Goal: Task Accomplishment & Management: Manage account settings

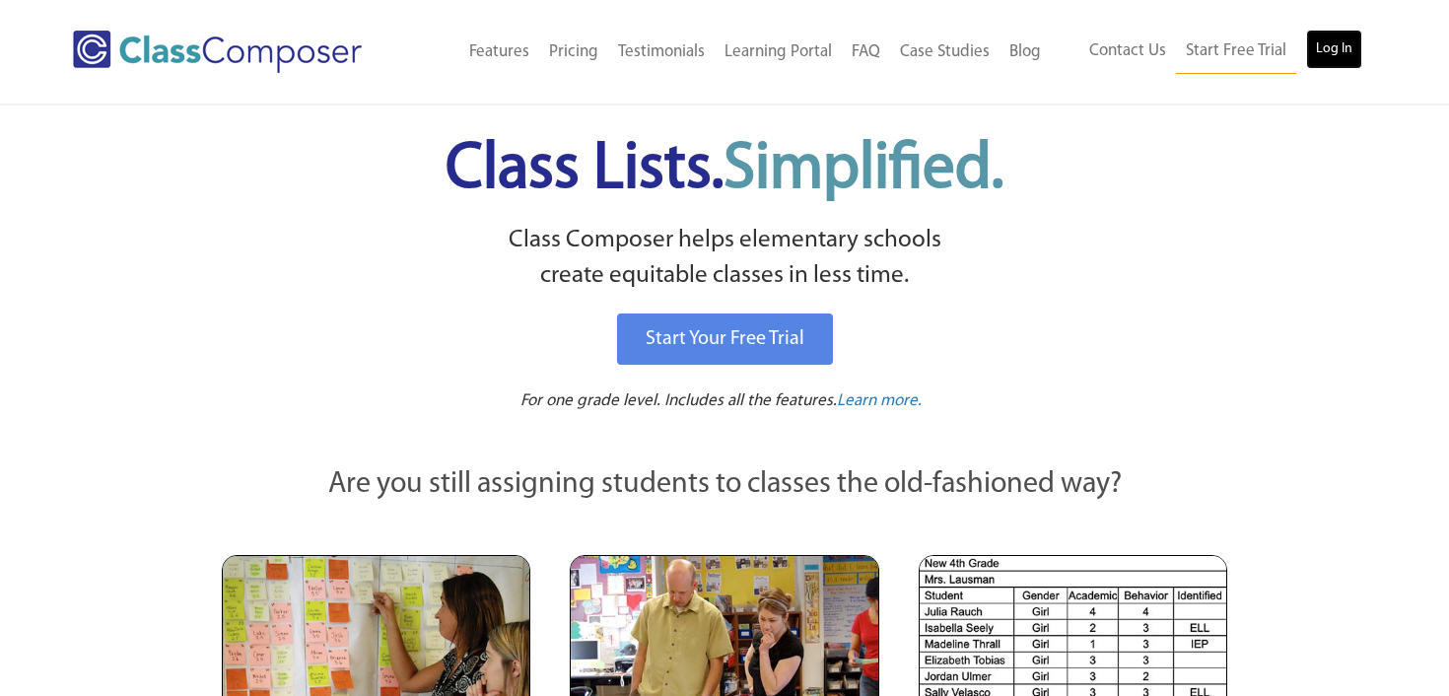
click at [1338, 35] on link "Log In" at bounding box center [1334, 49] width 56 height 39
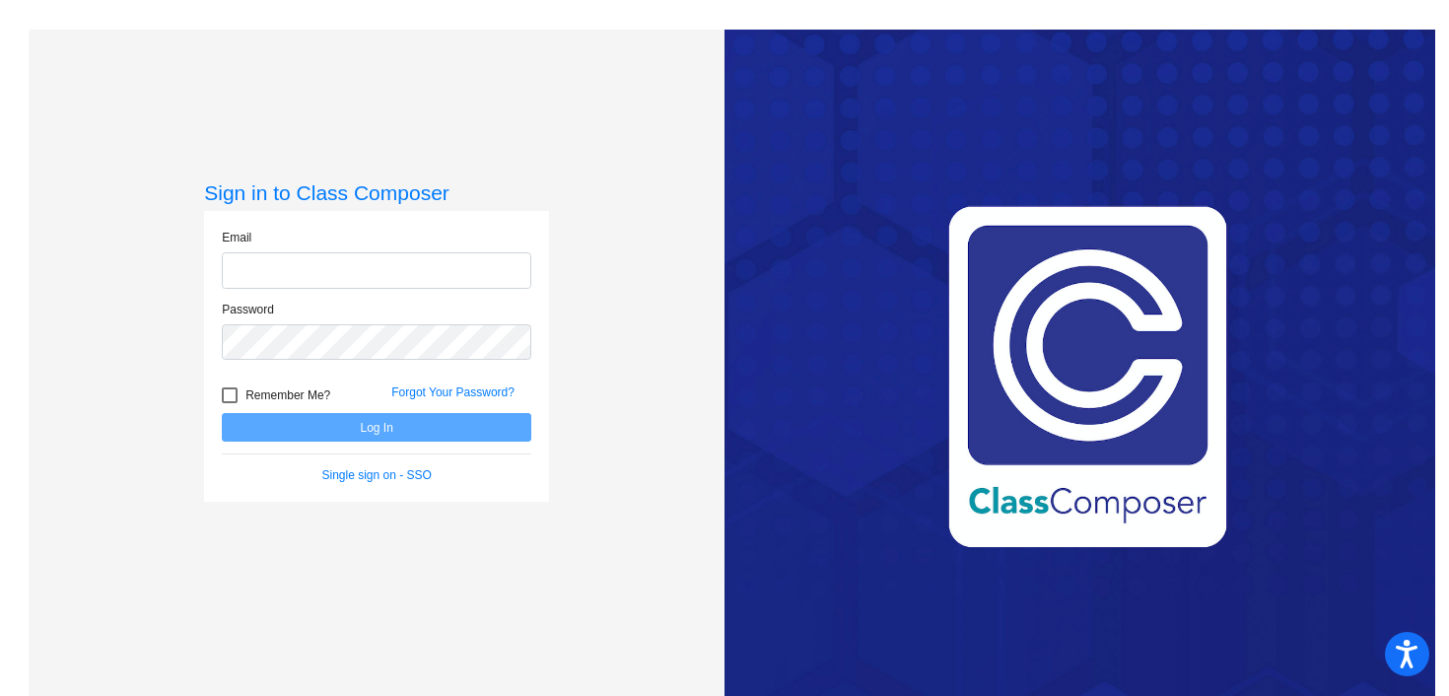
click at [404, 272] on input "email" at bounding box center [377, 270] width 310 height 36
type input "wittman.jordan@pcr3schools.org"
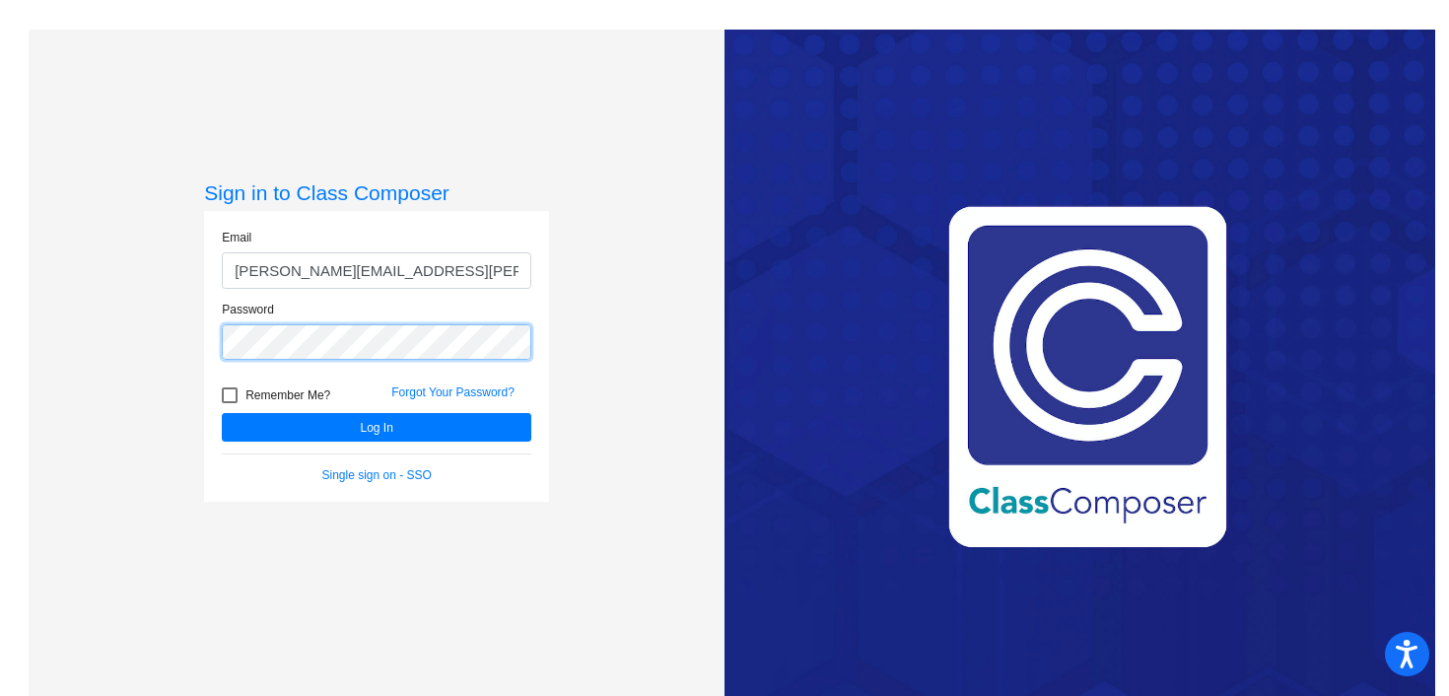
click at [222, 413] on button "Log In" at bounding box center [377, 427] width 310 height 29
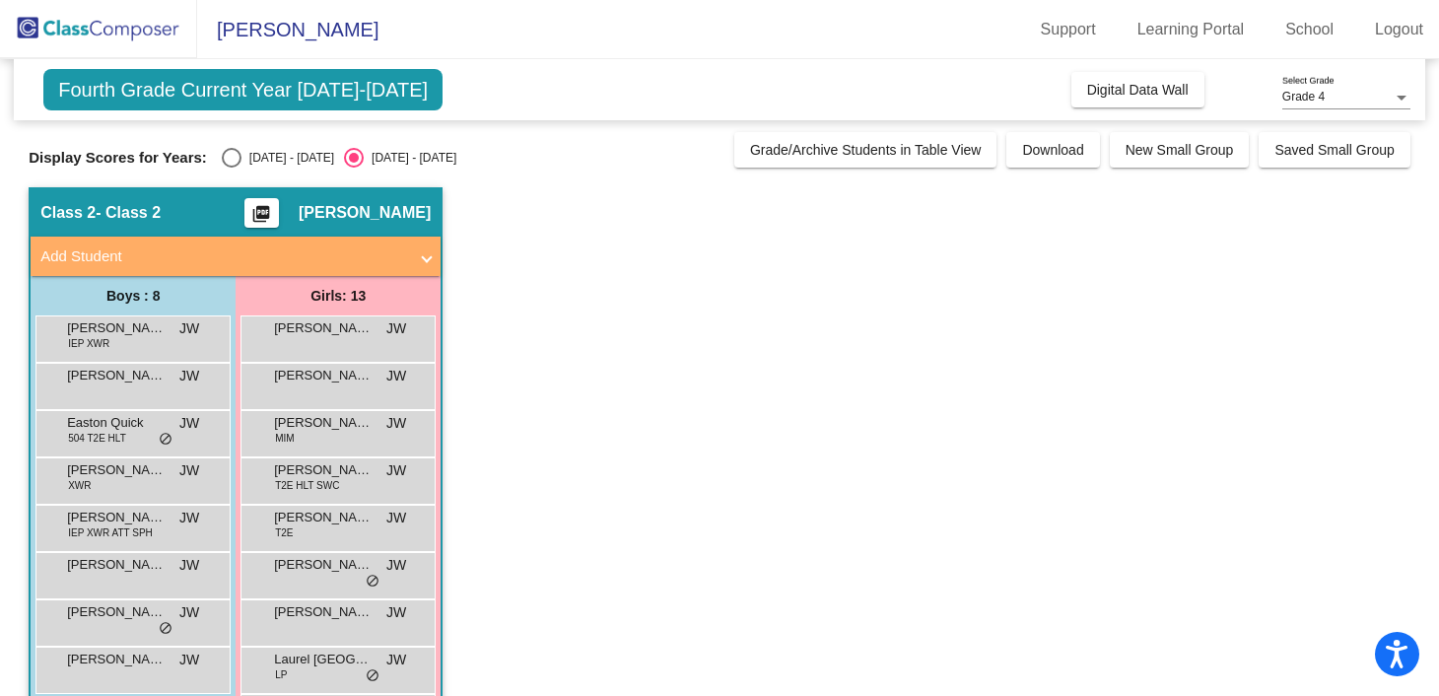
click at [226, 144] on div "Display Scores for Years: 2024 - 2025 2025 - 2026 Grade/Archive Students in Tab…" at bounding box center [720, 149] width 1382 height 35
click at [226, 149] on div "Select an option" at bounding box center [232, 158] width 20 height 20
click at [231, 168] on input "2024 - 2025" at bounding box center [231, 168] width 1 height 1
radio input "true"
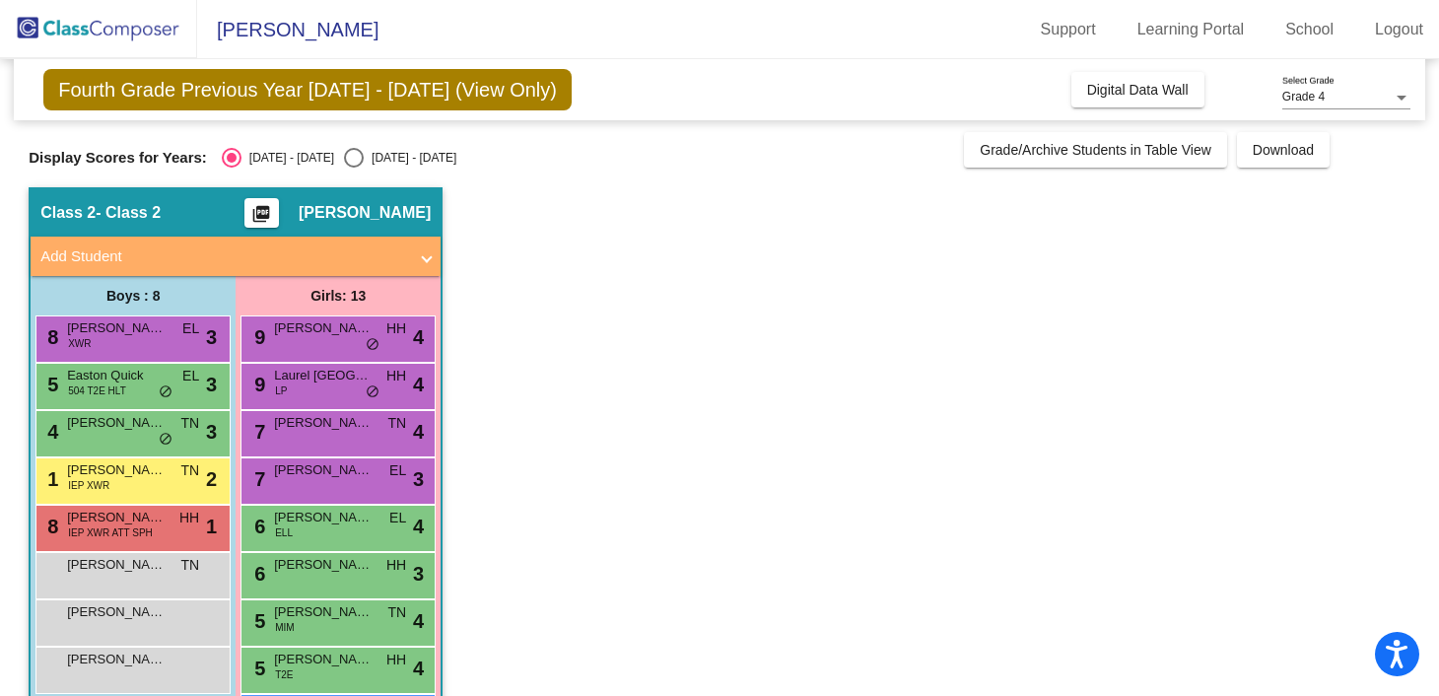
click at [342, 170] on div "Fourth Grade Previous Year 2024 - 2025 (View Only) Add, Move, or Retain Student…" at bounding box center [720, 510] width 1382 height 903
click at [344, 165] on div "Select an option" at bounding box center [354, 158] width 20 height 20
click at [353, 168] on input "2025 - 2026" at bounding box center [353, 168] width 1 height 1
radio input "true"
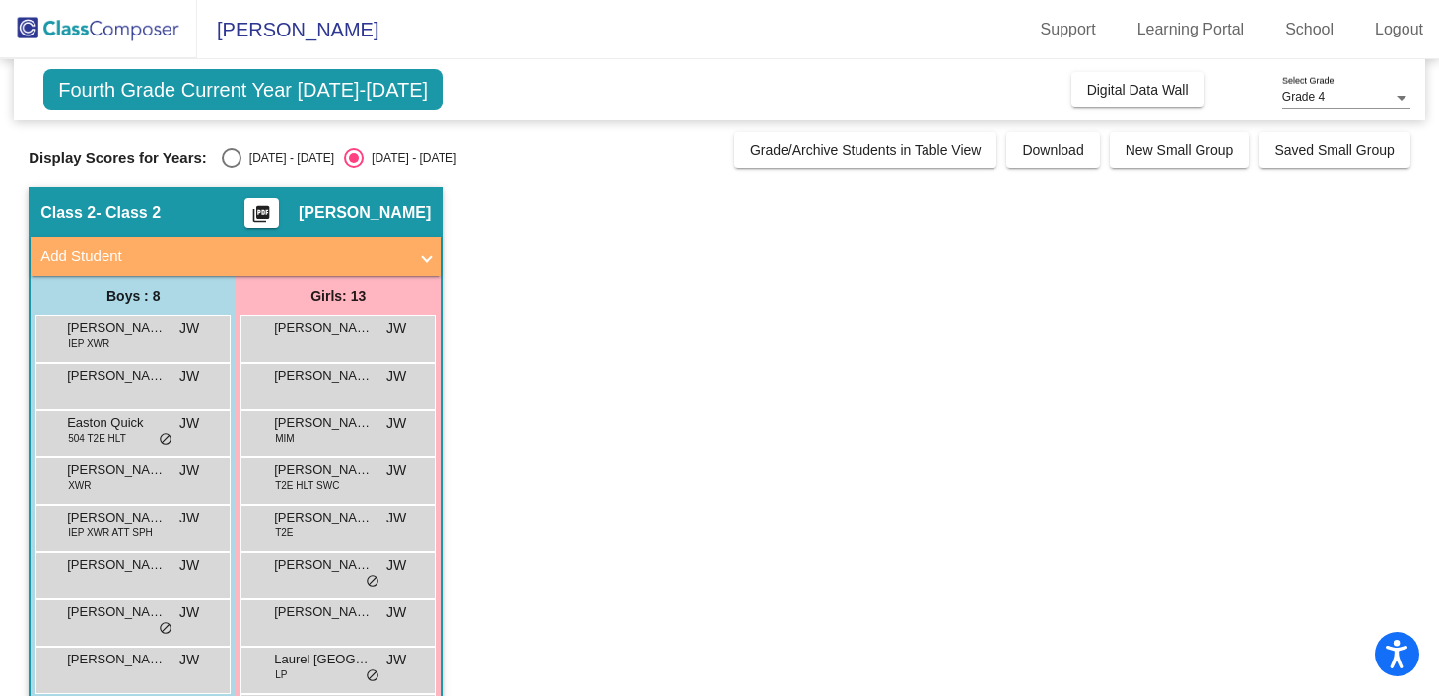
click at [244, 164] on div "2024 - 2025" at bounding box center [288, 158] width 93 height 18
click at [232, 168] on input "2024 - 2025" at bounding box center [231, 168] width 1 height 1
radio input "true"
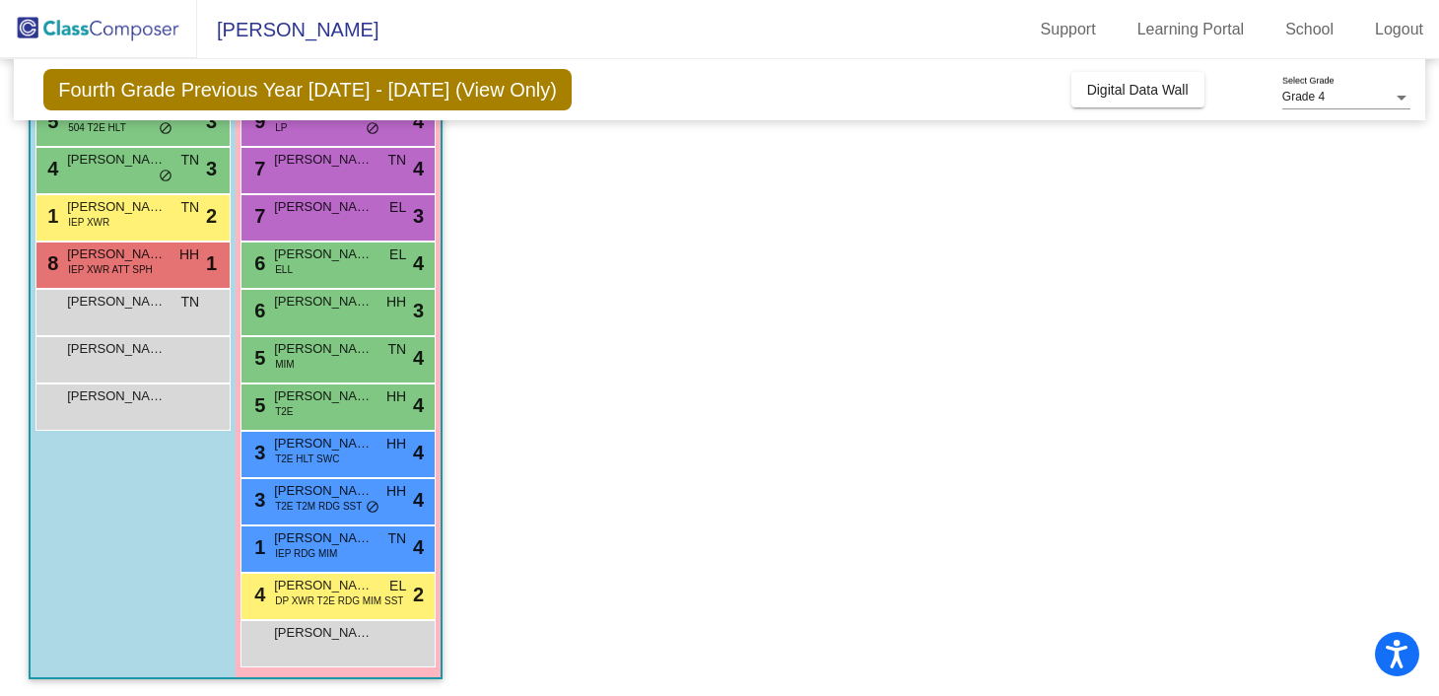
scroll to position [266, 0]
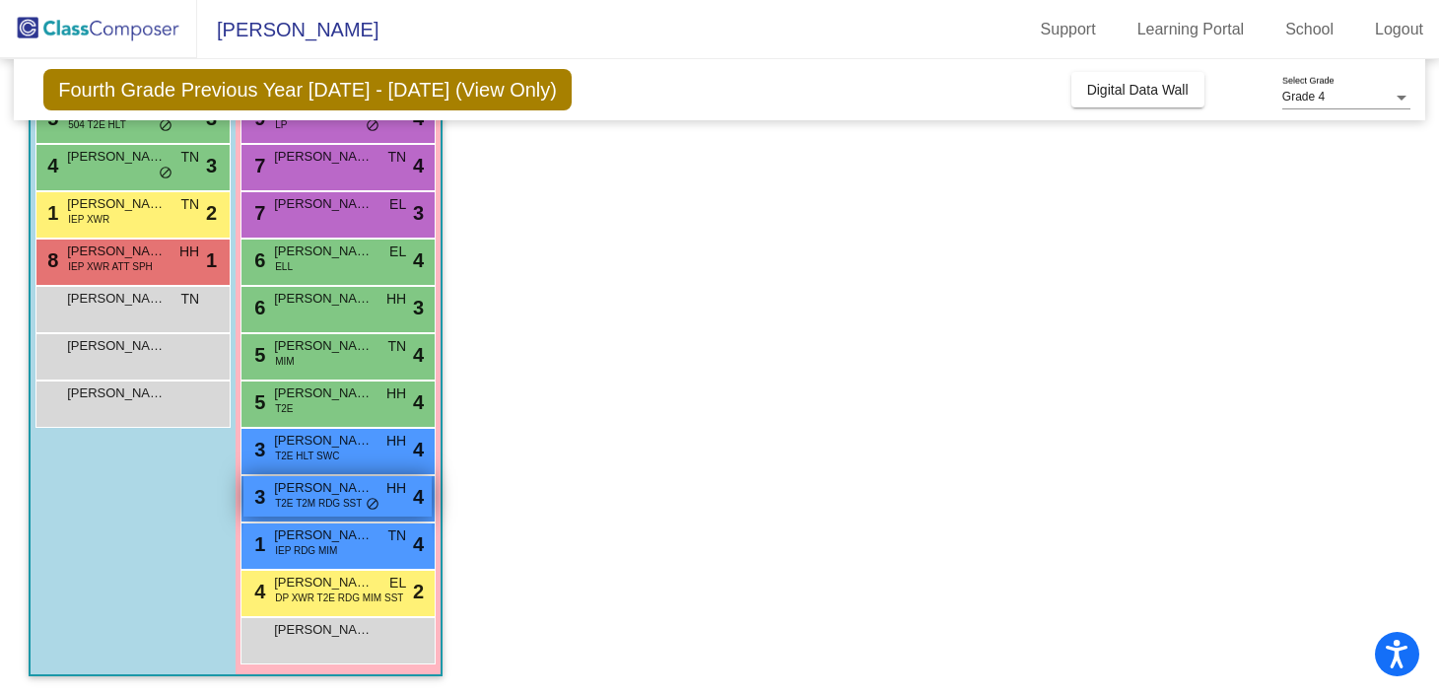
click at [339, 487] on span "Mattison Morton" at bounding box center [323, 488] width 99 height 20
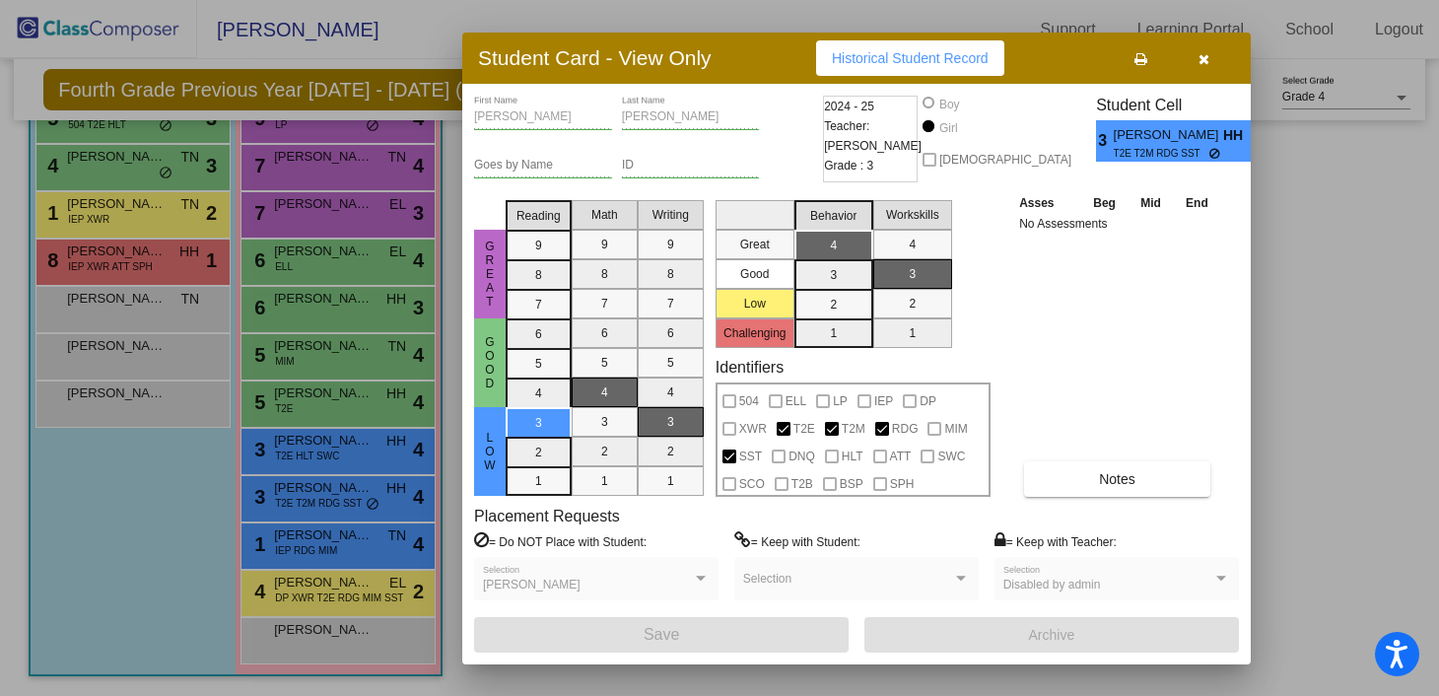
scroll to position [0, 0]
click at [1213, 60] on button "button" at bounding box center [1203, 57] width 63 height 35
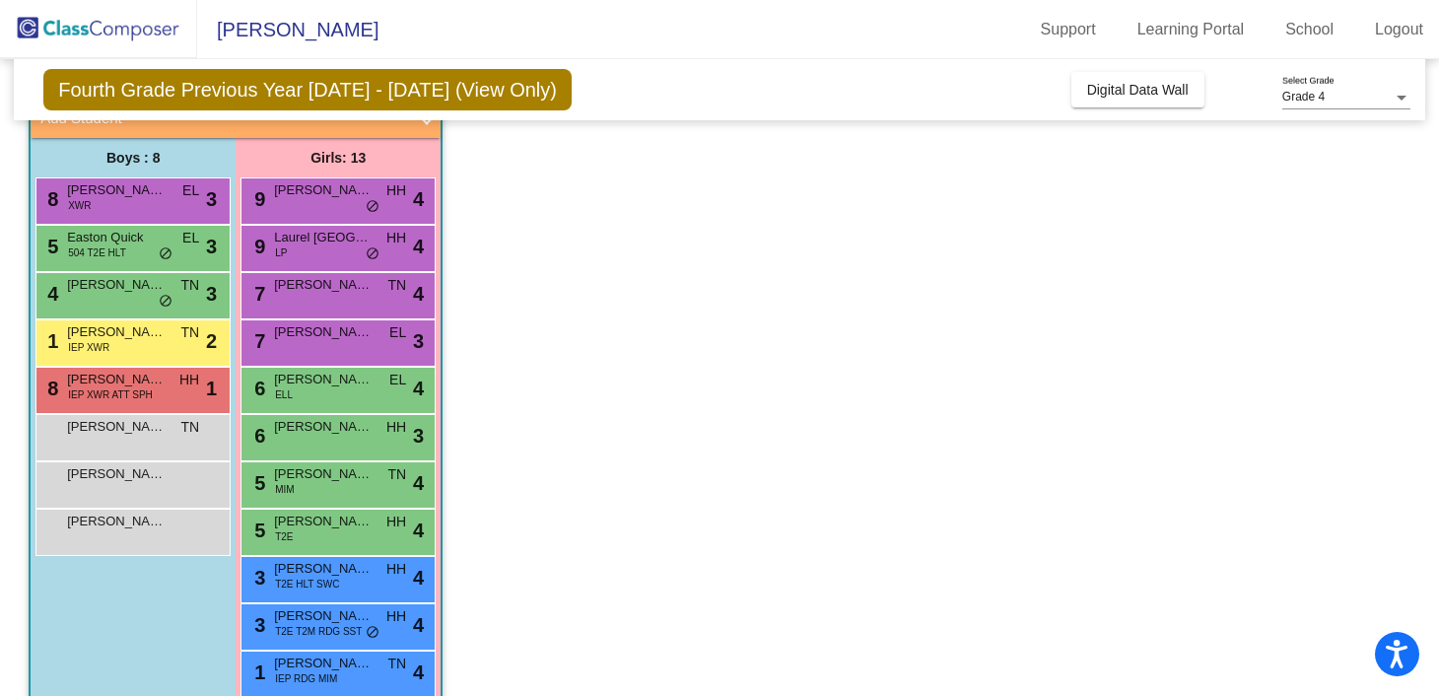
scroll to position [137, 0]
click at [299, 244] on span "Laurel De La Portilla" at bounding box center [323, 239] width 99 height 20
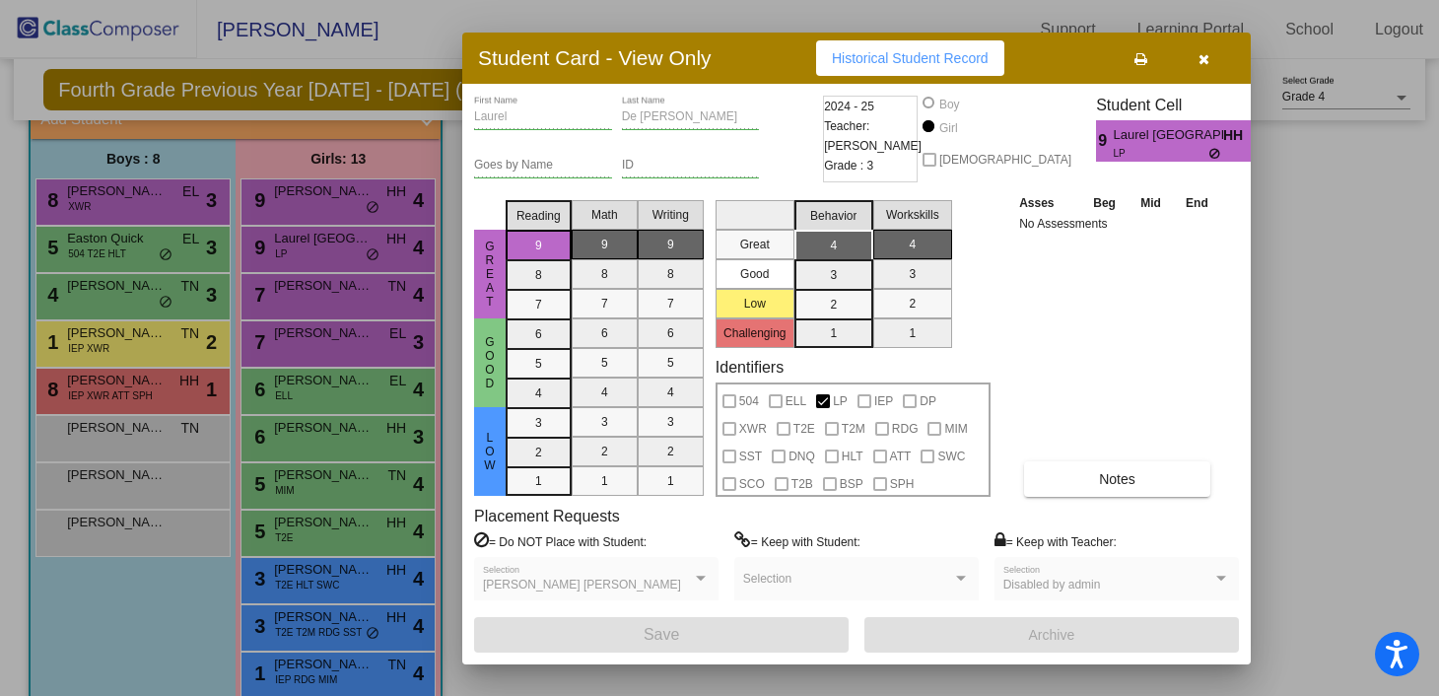
scroll to position [0, 0]
click at [1197, 56] on button "button" at bounding box center [1203, 57] width 63 height 35
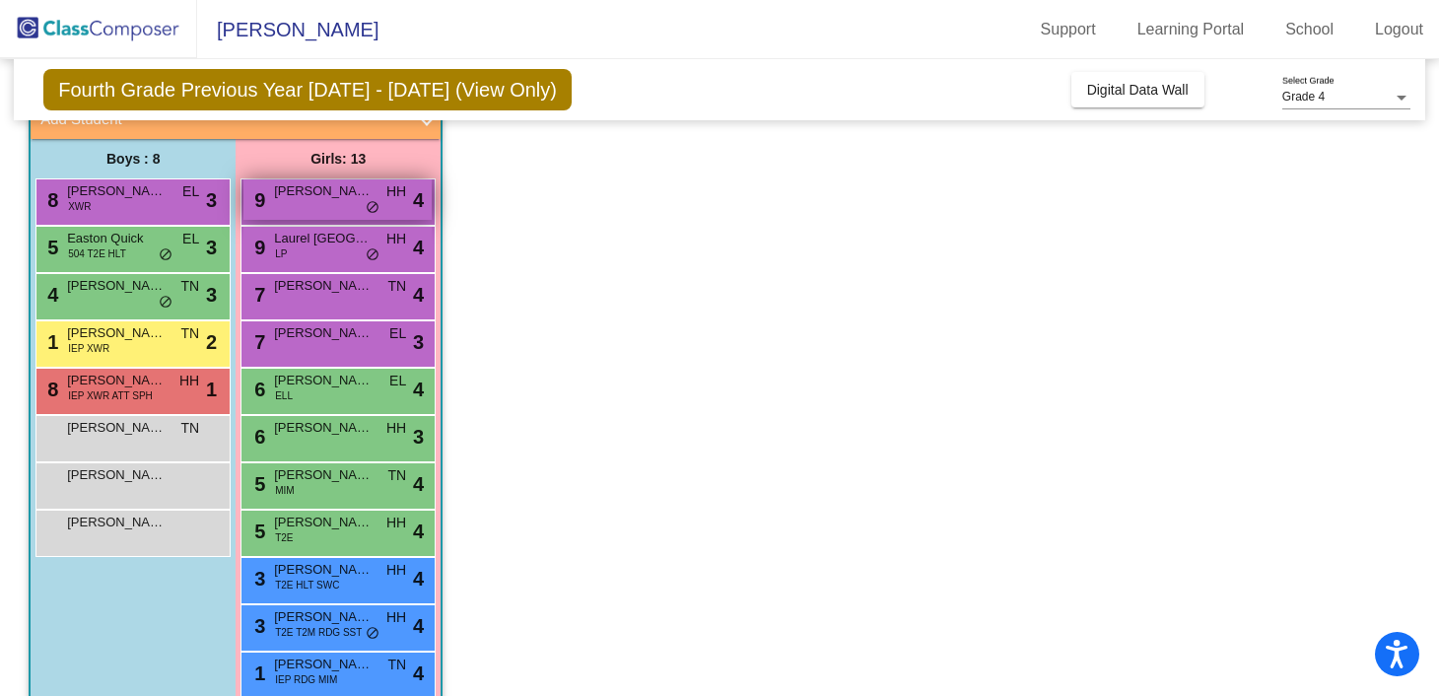
click at [352, 188] on span "Jordan Mills" at bounding box center [323, 191] width 99 height 20
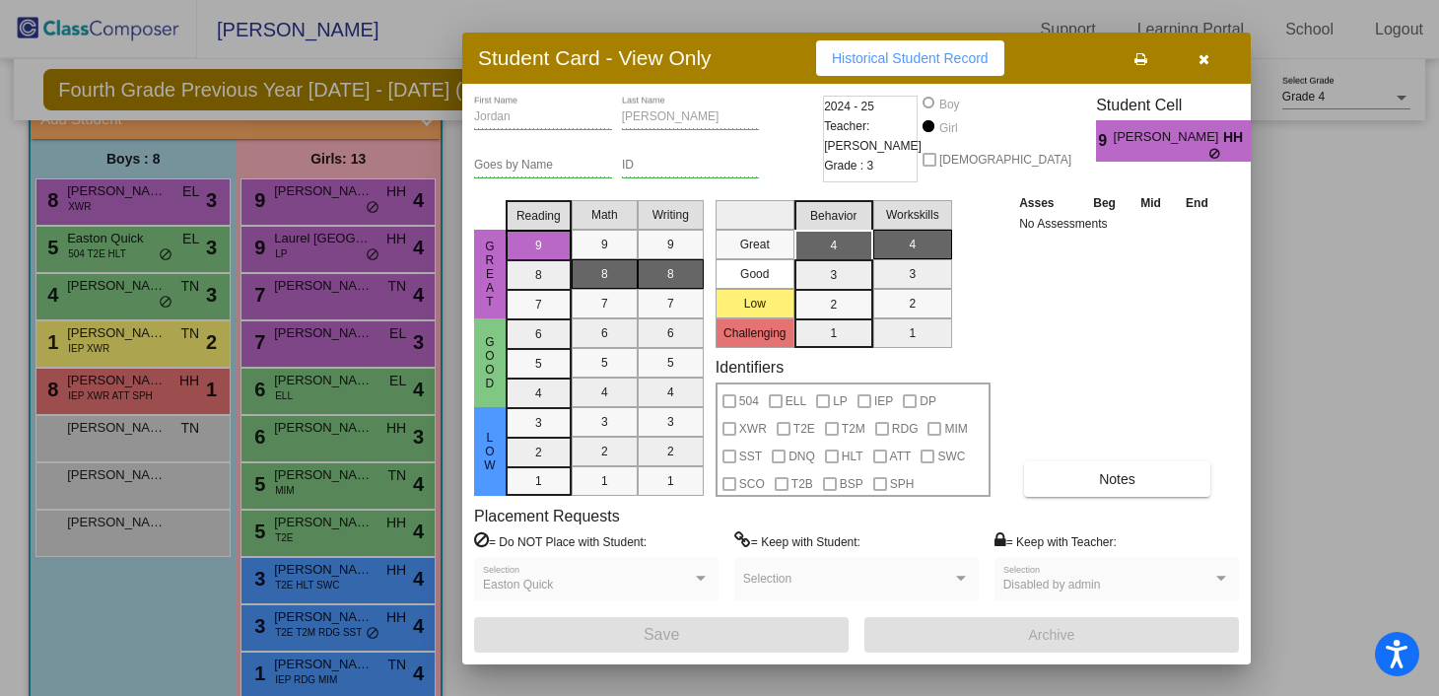
click at [1206, 54] on icon "button" at bounding box center [1204, 59] width 11 height 14
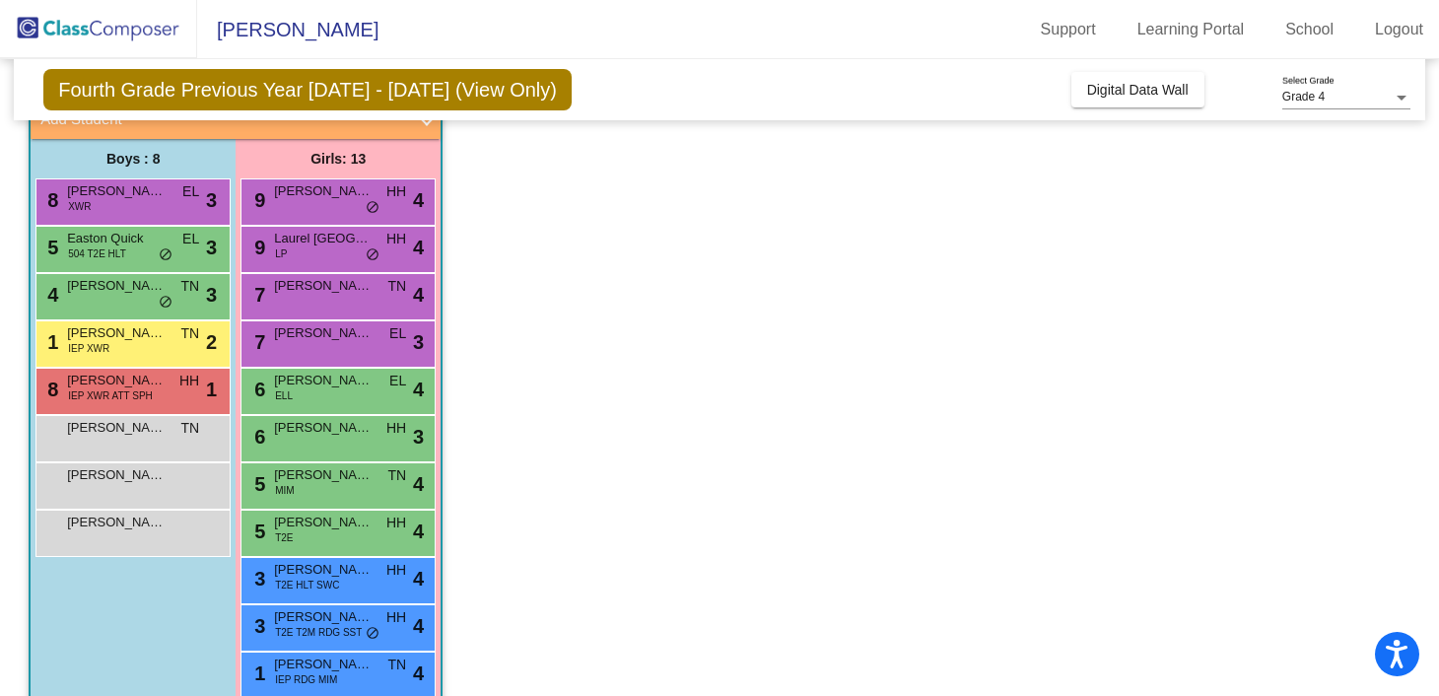
click at [620, 351] on app-classroom "Class 2 - Class 2 picture_as_pdf Jordan Wittman Add Student First Name Last Nam…" at bounding box center [720, 437] width 1382 height 775
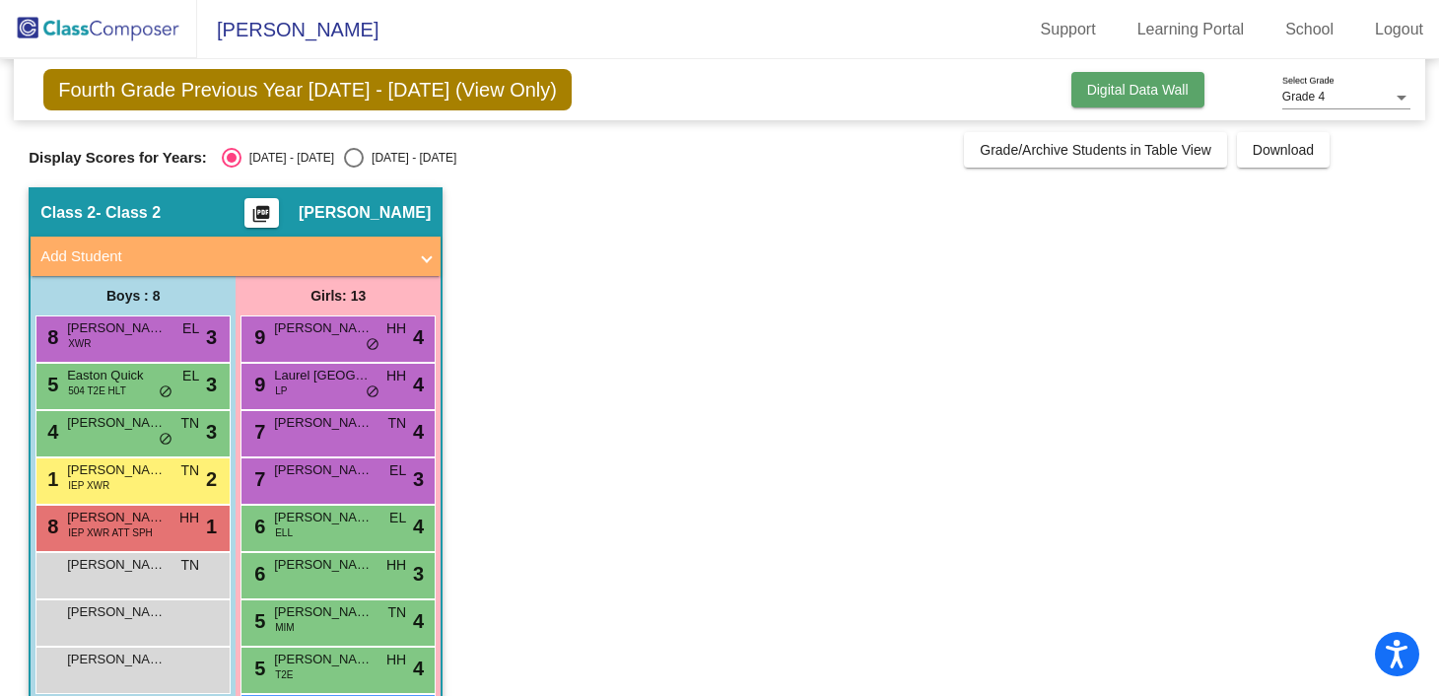
click at [1162, 83] on span "Digital Data Wall" at bounding box center [1138, 90] width 102 height 16
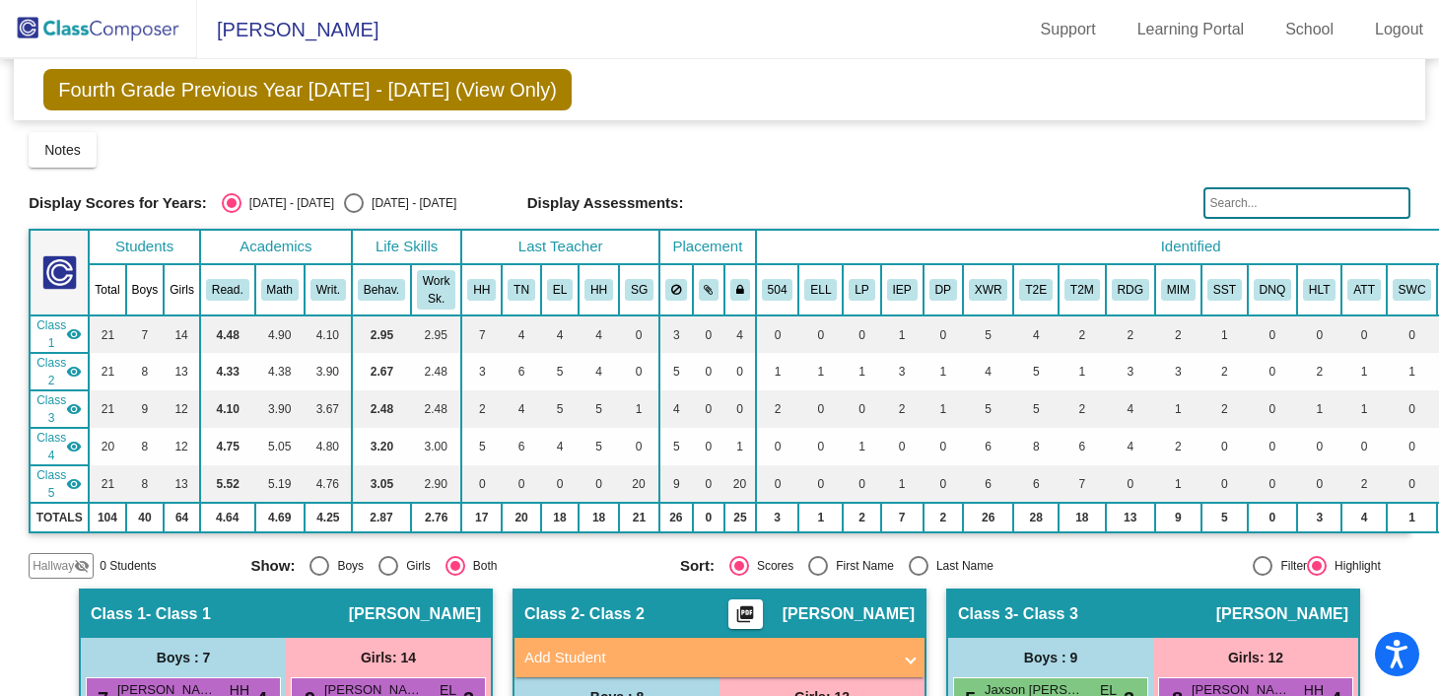
click at [344, 205] on div "Select an option" at bounding box center [354, 203] width 20 height 20
click at [353, 213] on input "2025 - 2026" at bounding box center [353, 213] width 1 height 1
radio input "true"
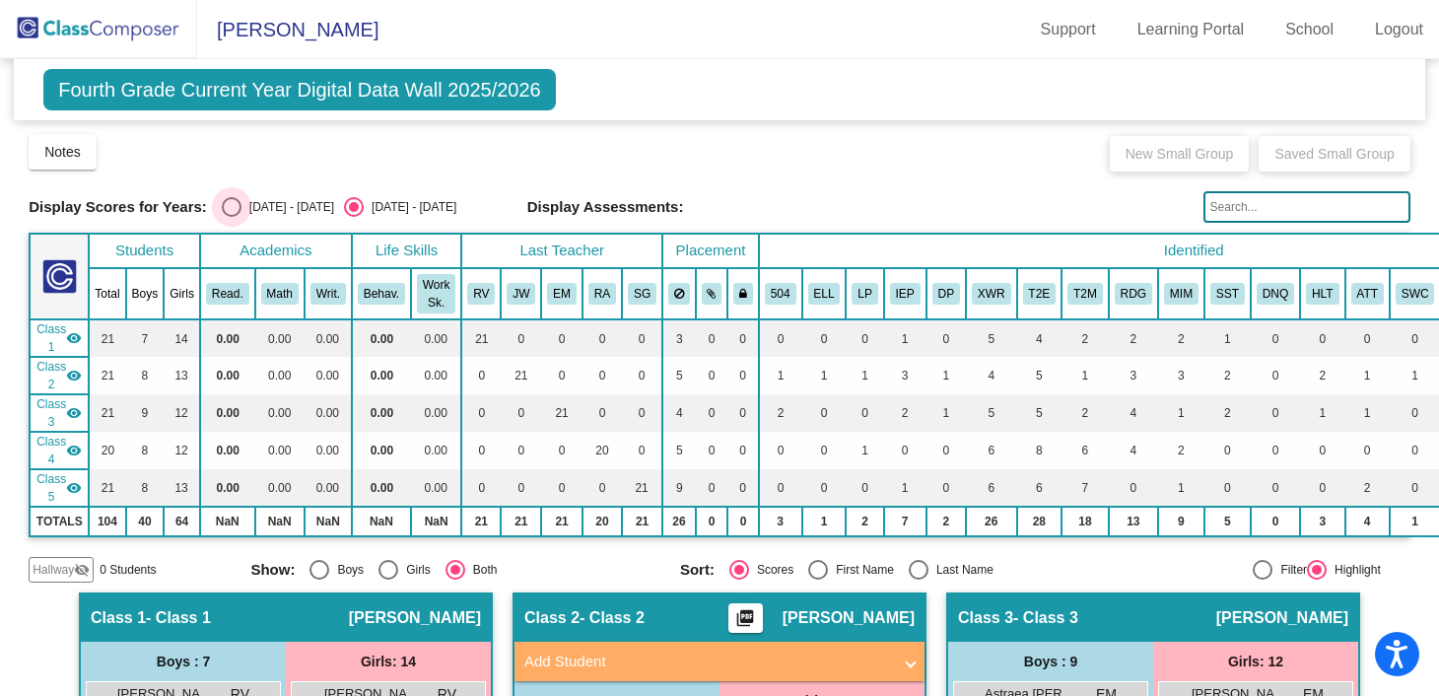
click at [244, 208] on div "2024 - 2025" at bounding box center [288, 207] width 93 height 18
click at [232, 217] on input "2024 - 2025" at bounding box center [231, 217] width 1 height 1
radio input "true"
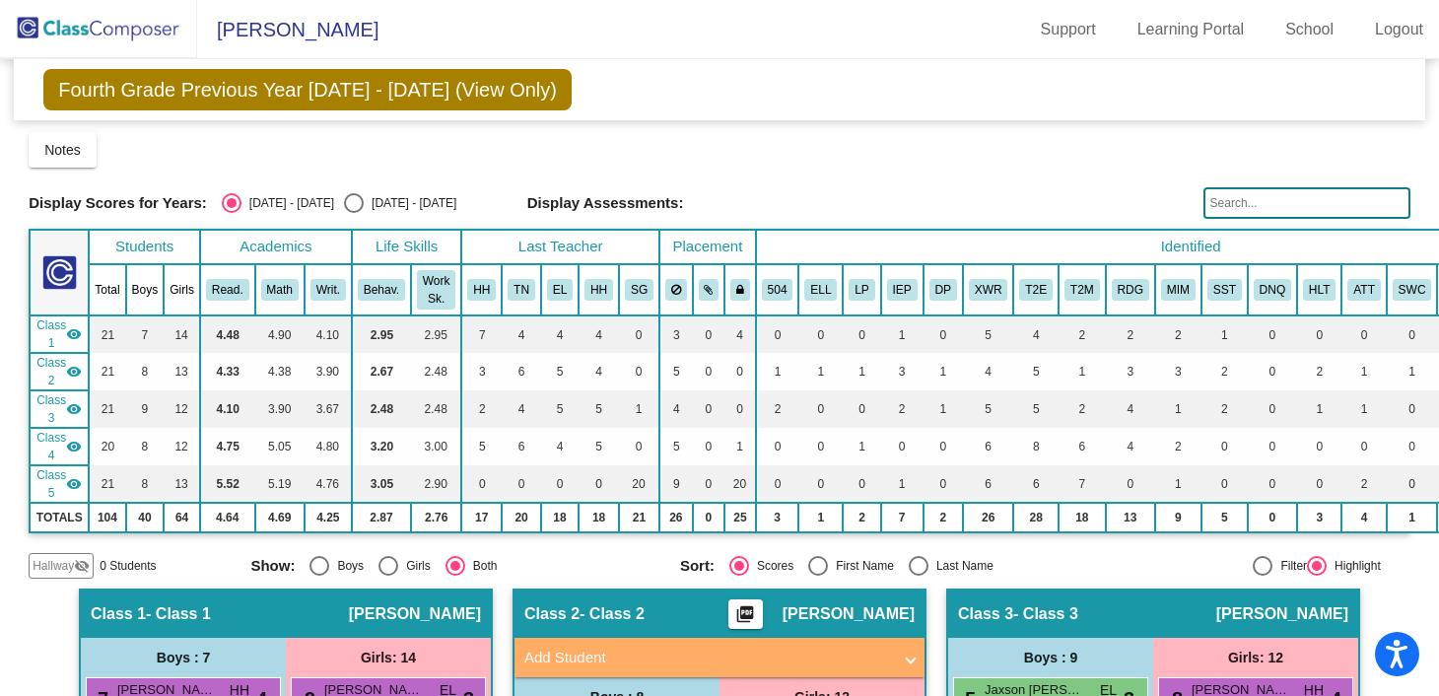
click at [267, 91] on span "Fourth Grade Previous Year 2024 - 2025 (View Only)" at bounding box center [307, 89] width 528 height 41
click at [129, 21] on img at bounding box center [98, 29] width 197 height 58
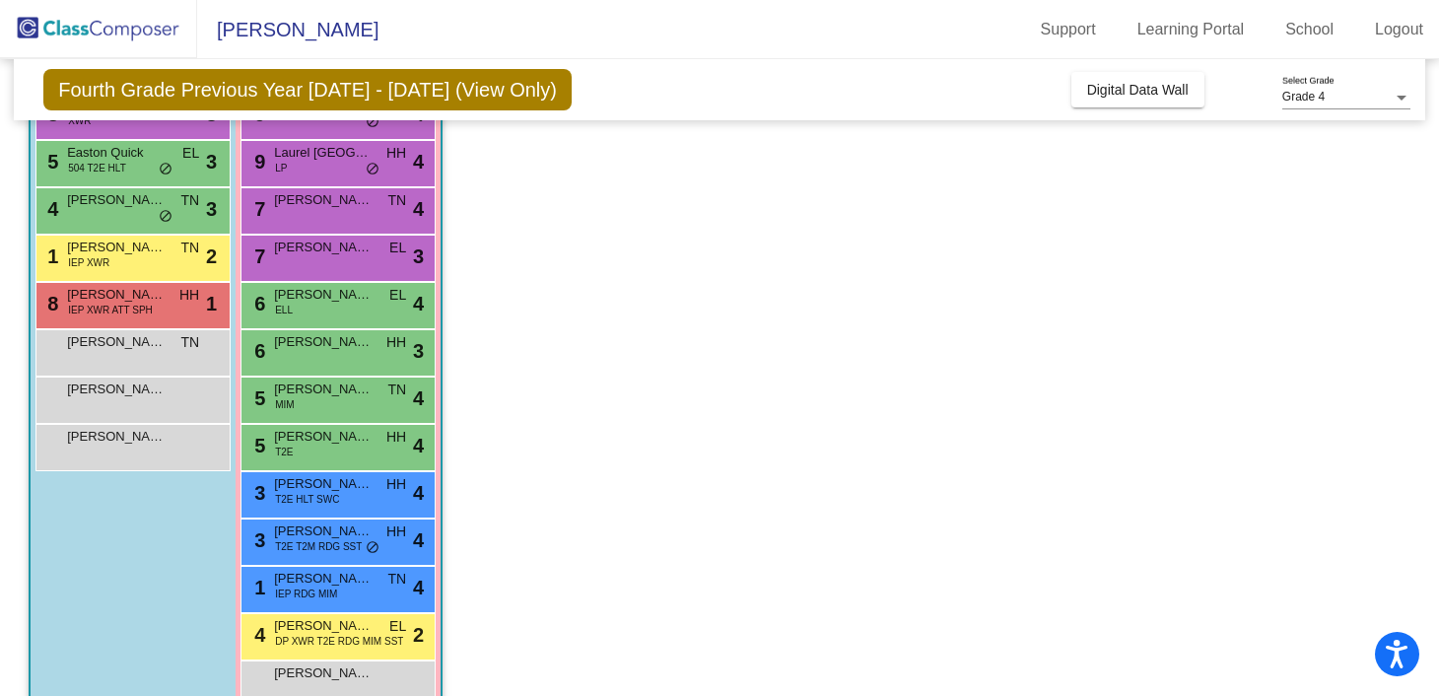
scroll to position [266, 0]
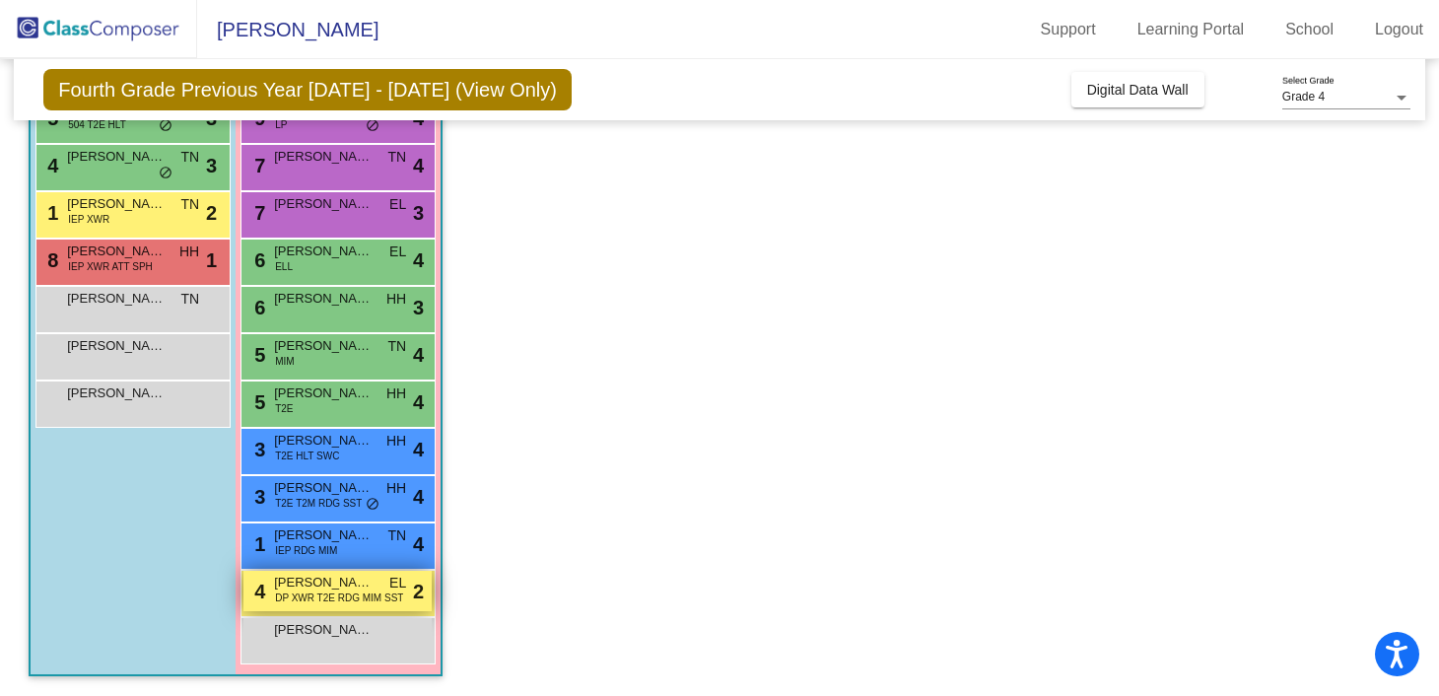
click at [385, 594] on span "DP XWR T2E RDG MIM SST" at bounding box center [339, 598] width 128 height 15
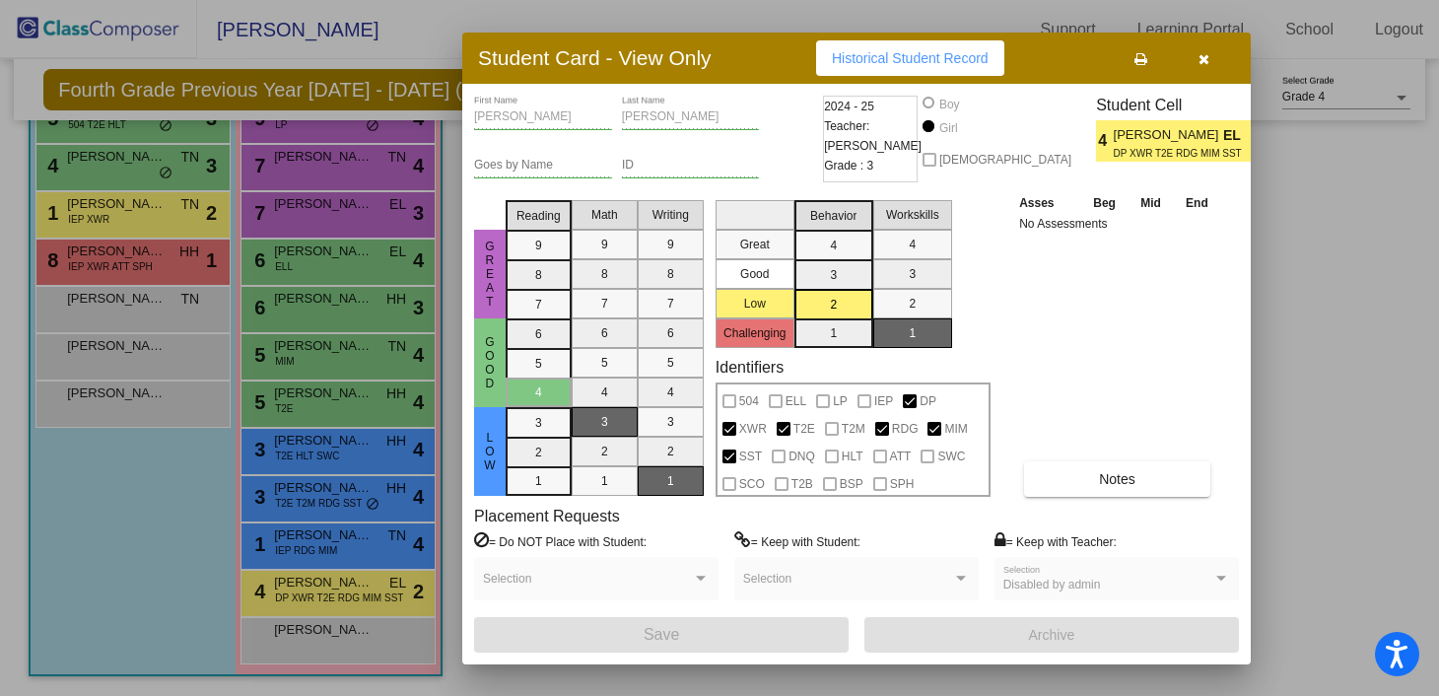
scroll to position [0, 0]
click at [1207, 61] on icon "button" at bounding box center [1204, 59] width 11 height 14
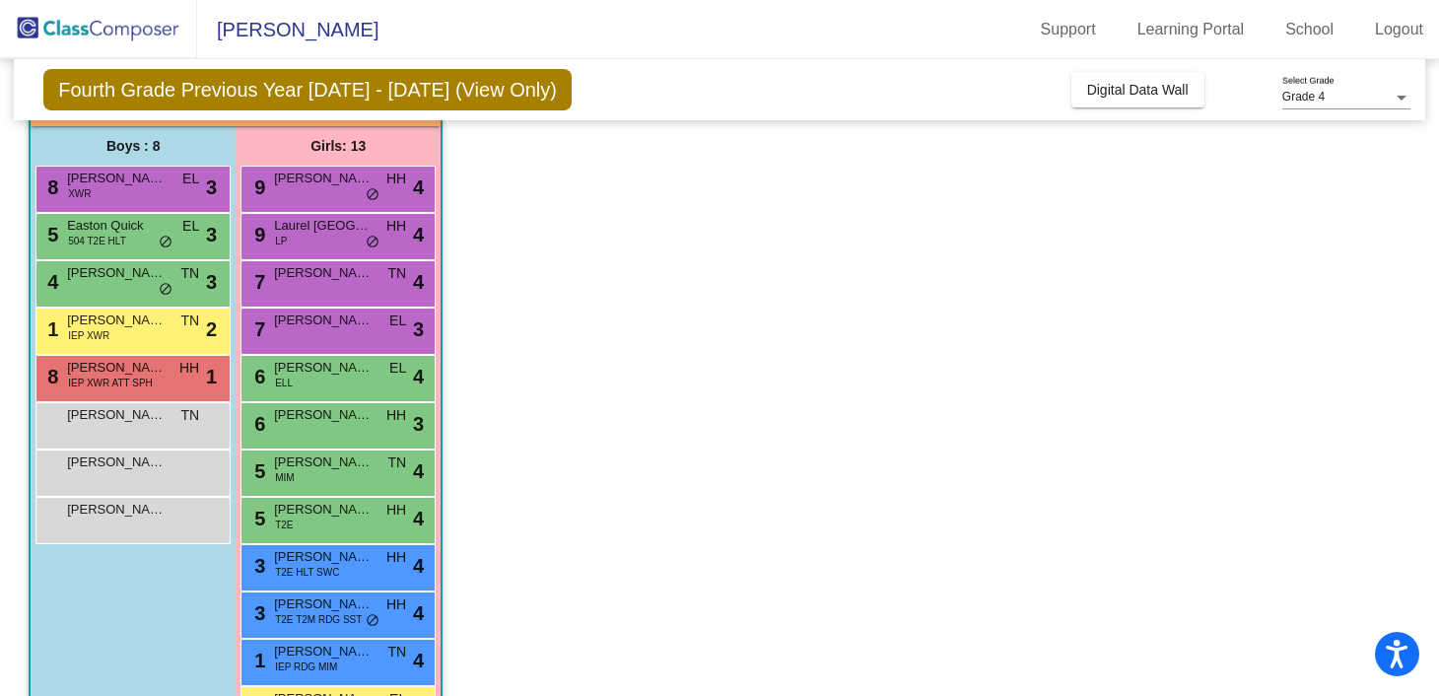
scroll to position [147, 0]
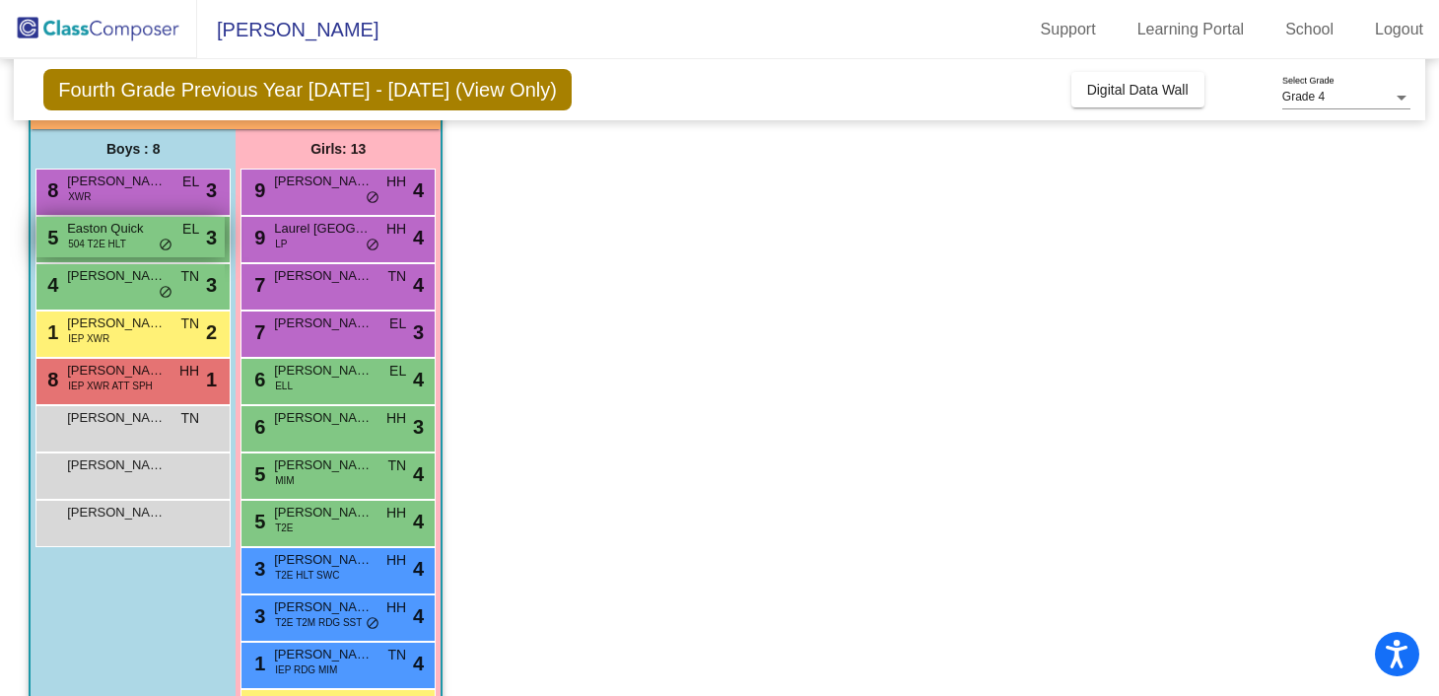
click at [153, 237] on span "Easton Quick" at bounding box center [116, 229] width 99 height 20
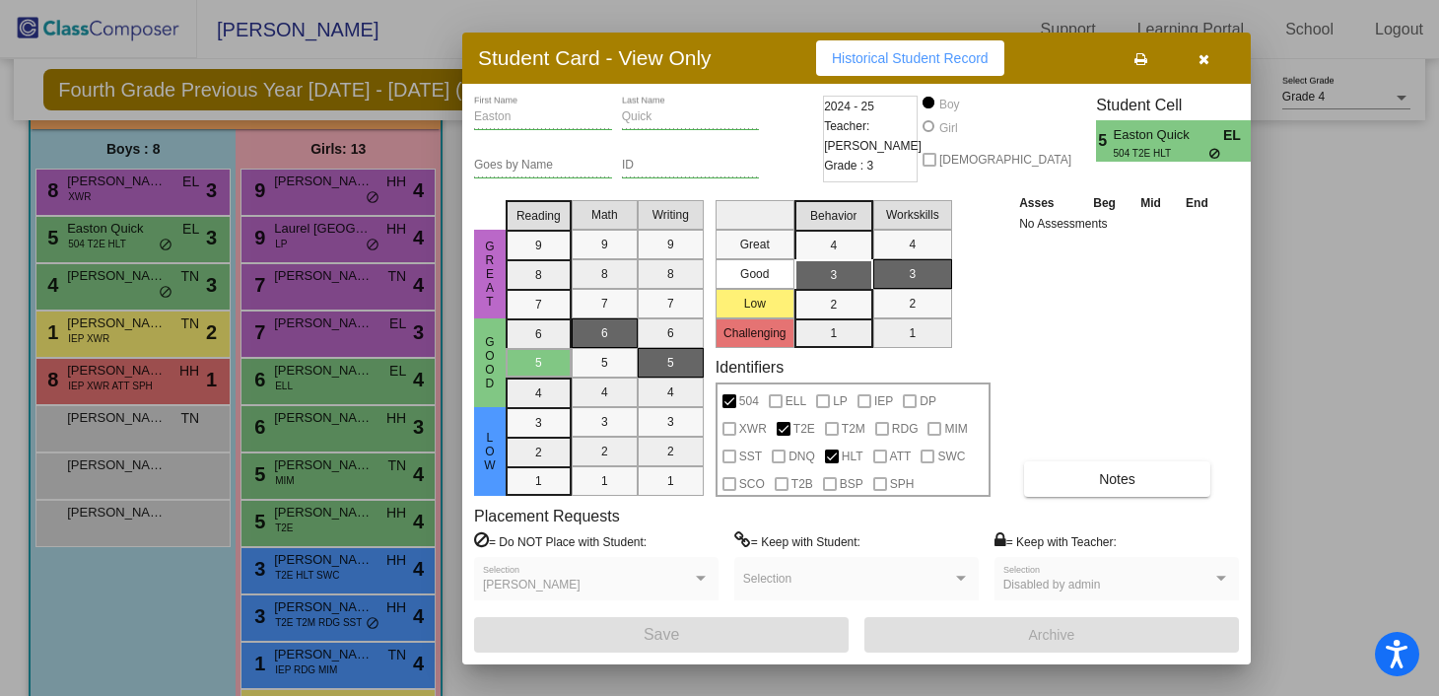
click at [1205, 55] on icon "button" at bounding box center [1204, 59] width 11 height 14
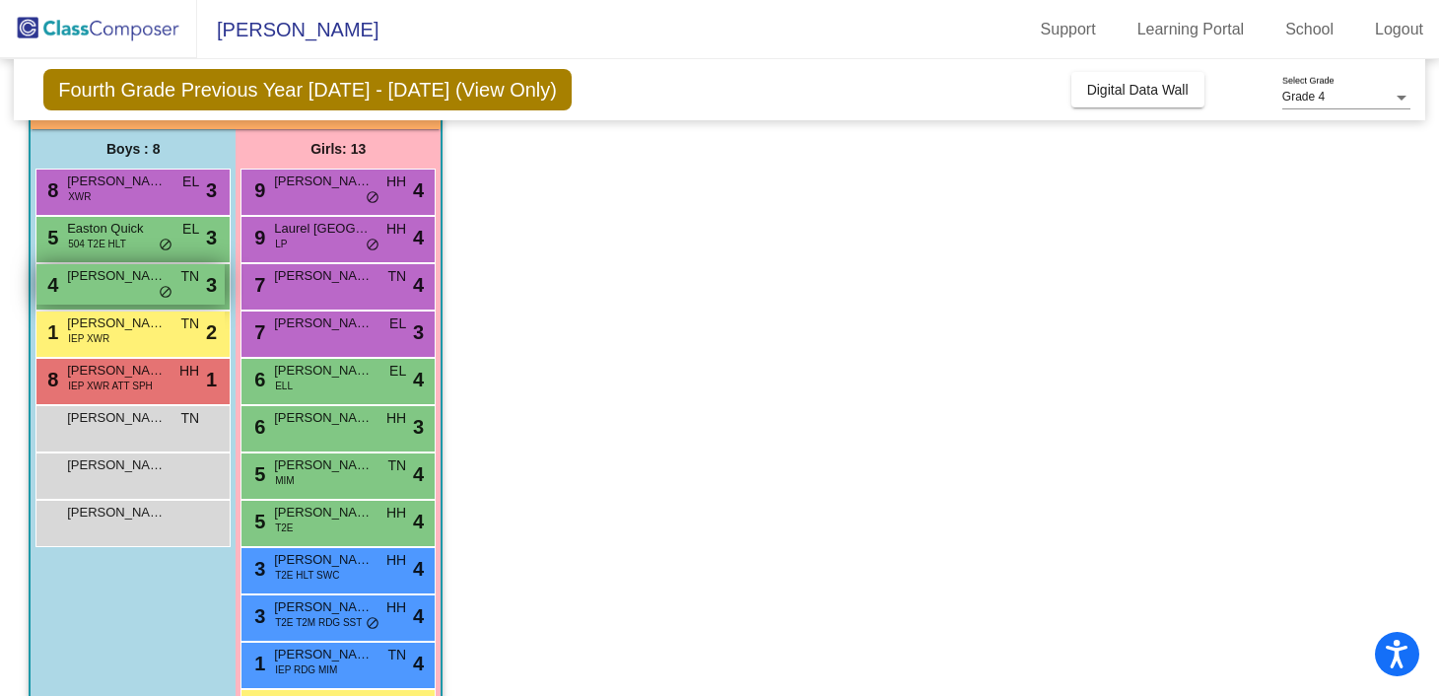
click at [177, 284] on div "4 Oliver Collins TN lock do_not_disturb_alt 3" at bounding box center [130, 284] width 188 height 40
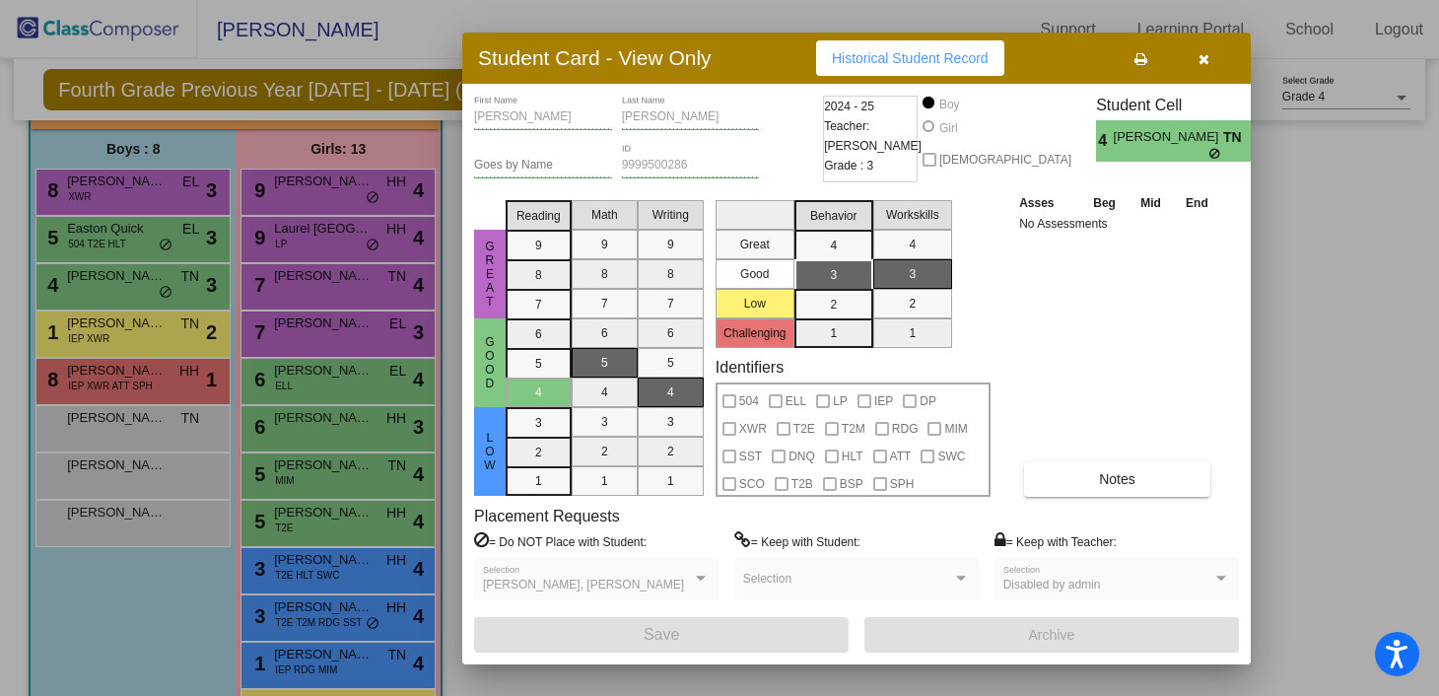
click at [1210, 55] on button "button" at bounding box center [1203, 57] width 63 height 35
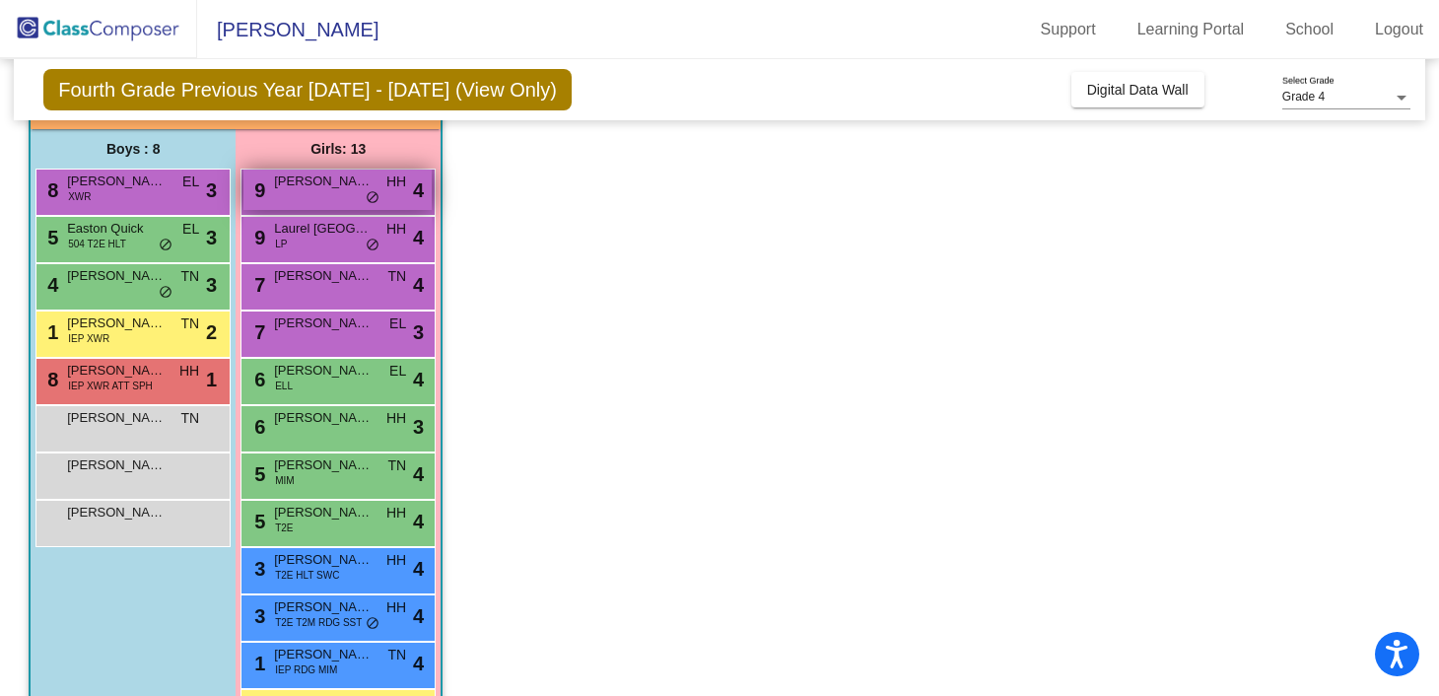
click at [361, 193] on div "9 Jordan Mills HH lock do_not_disturb_alt 4" at bounding box center [338, 190] width 188 height 40
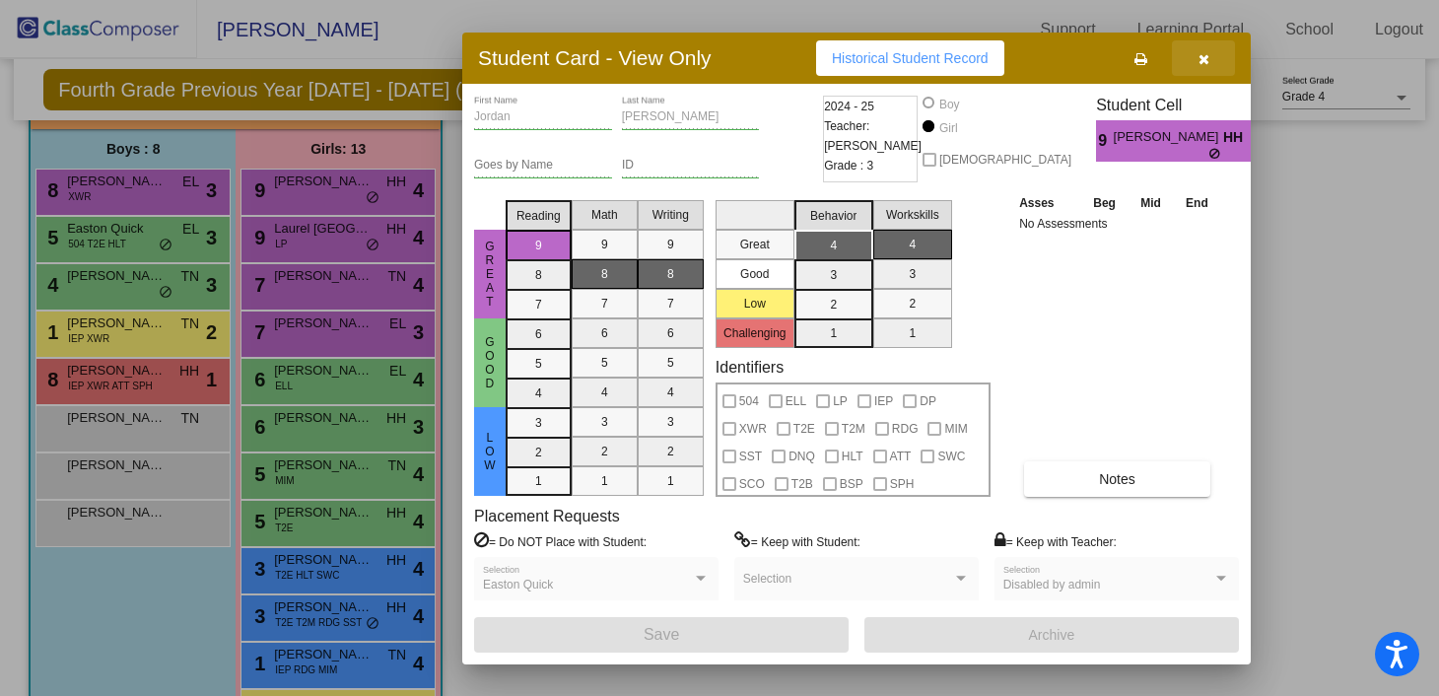
click at [1212, 62] on button "button" at bounding box center [1203, 57] width 63 height 35
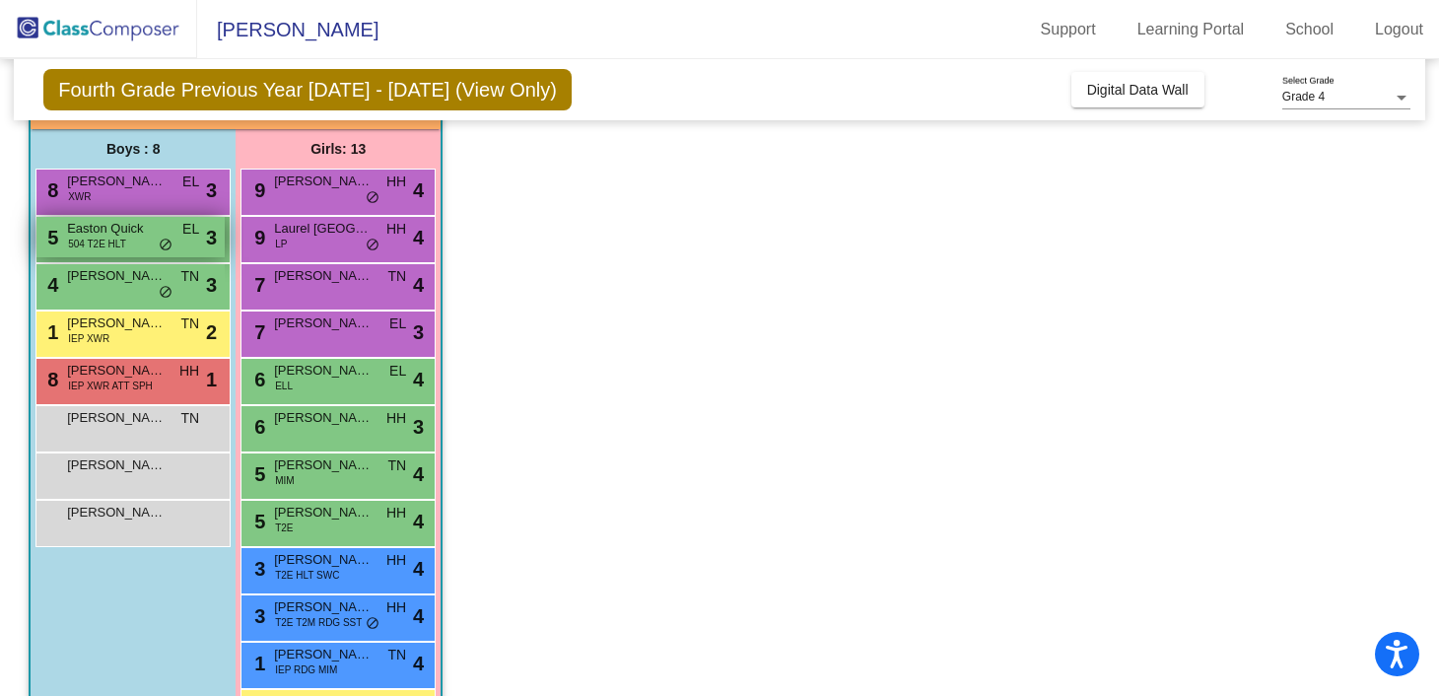
click at [168, 233] on div "5 Easton Quick 504 T2E HLT EL lock do_not_disturb_alt 3" at bounding box center [130, 237] width 188 height 40
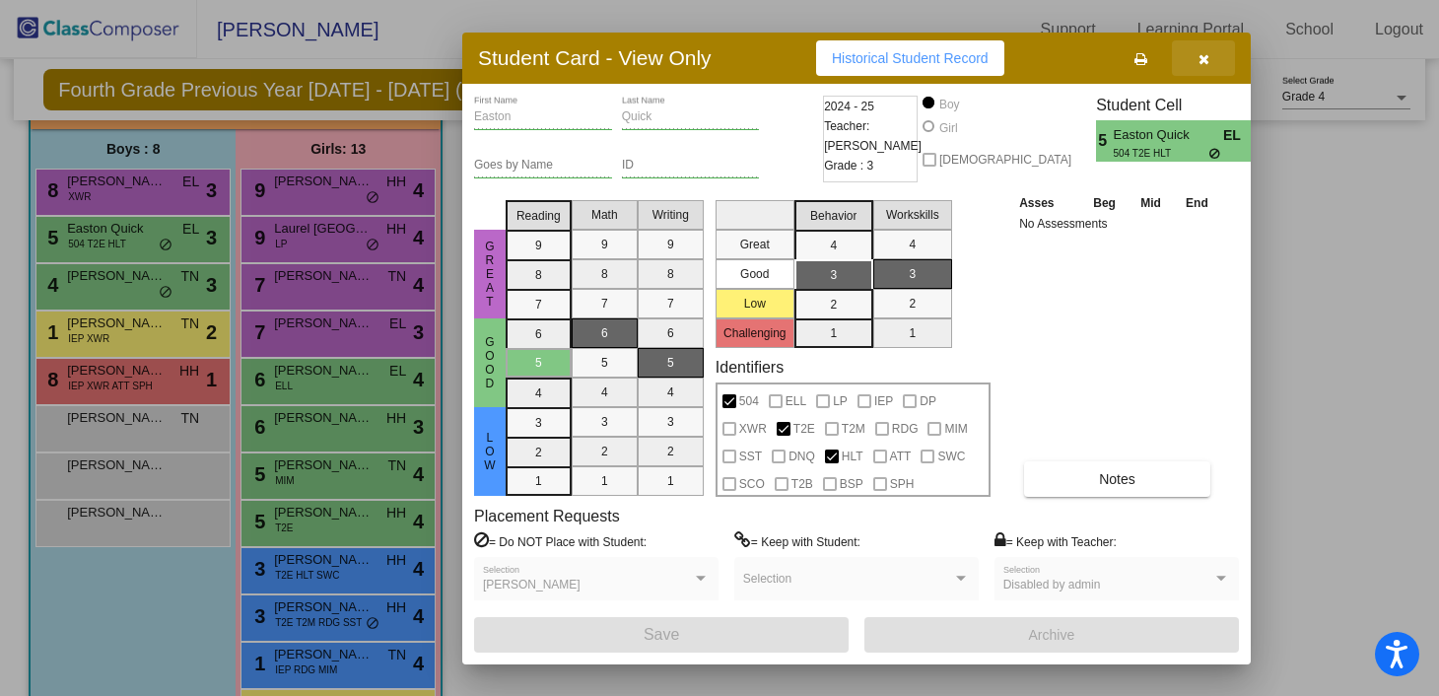
click at [1214, 56] on button "button" at bounding box center [1203, 57] width 63 height 35
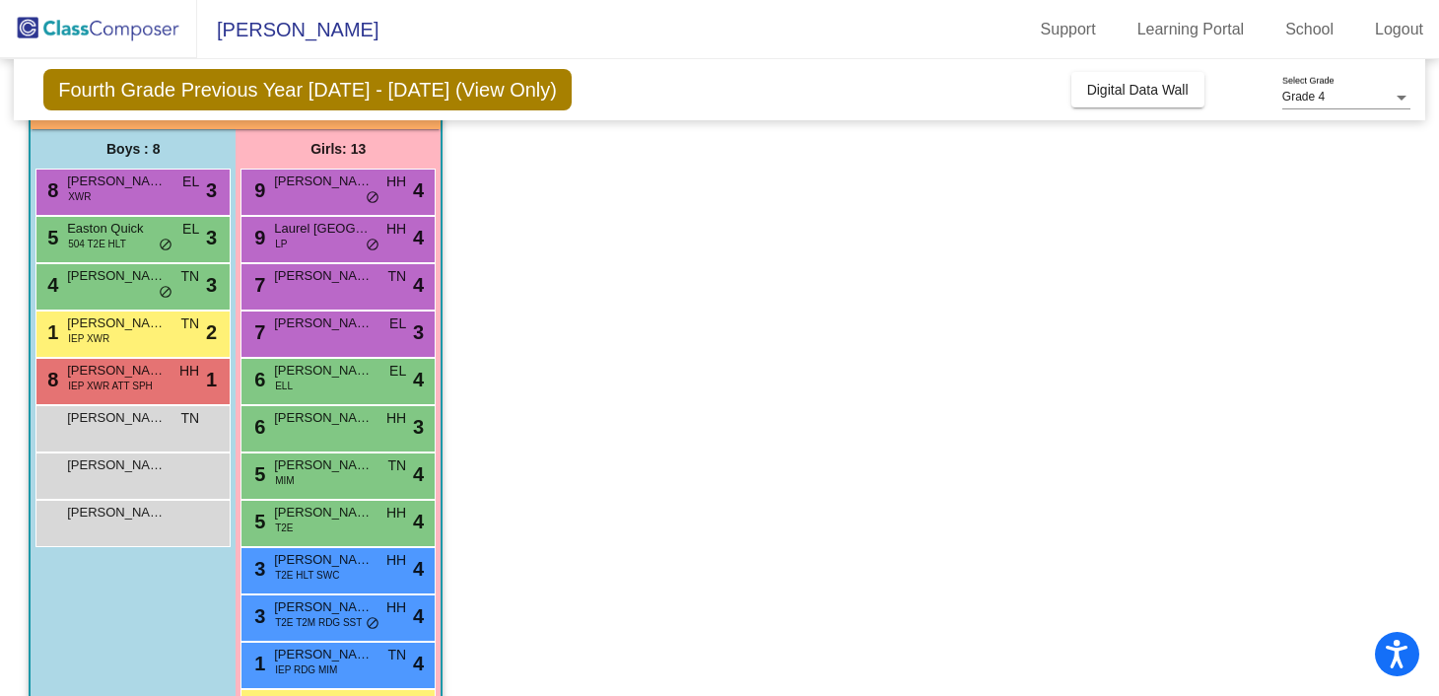
click at [840, 372] on app-classroom "Class 2 - Class 2 picture_as_pdf Jordan Wittman Add Student First Name Last Nam…" at bounding box center [720, 427] width 1382 height 775
click at [366, 180] on span "Jordan Mills" at bounding box center [323, 182] width 99 height 20
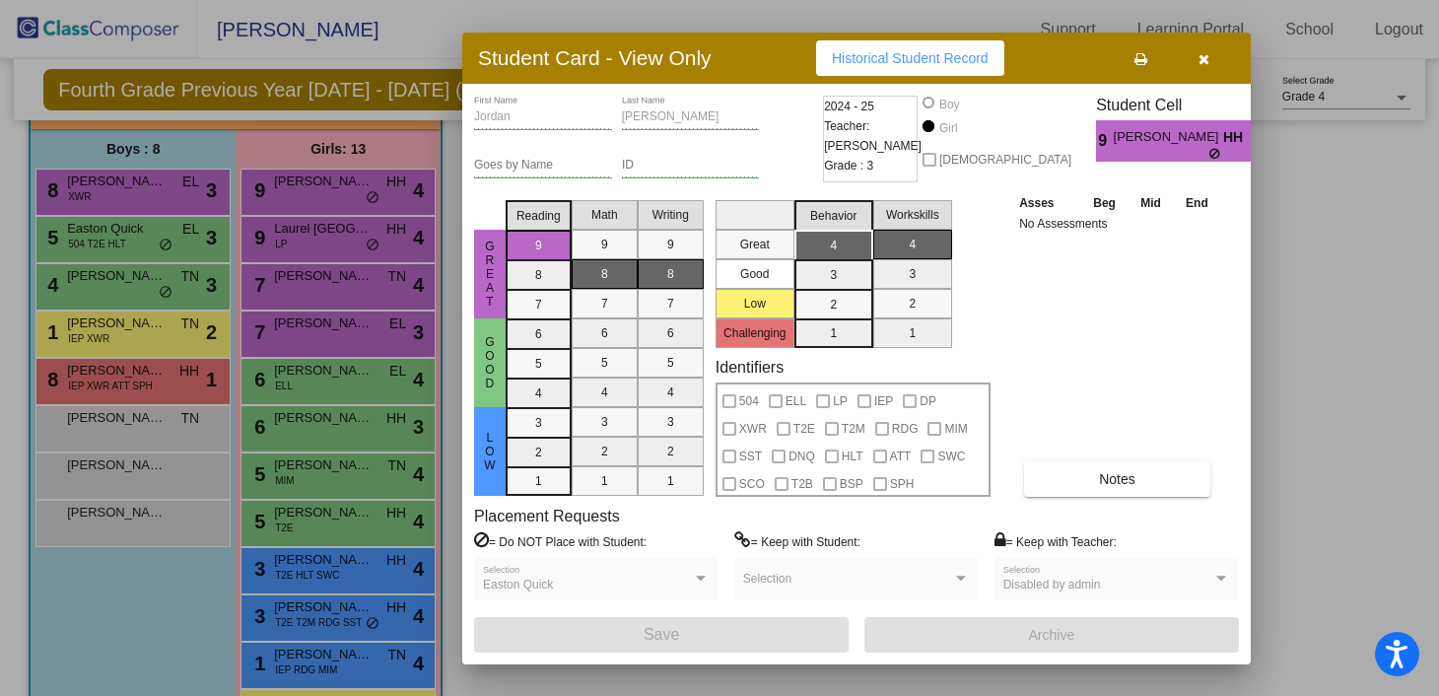
click at [1289, 379] on div at bounding box center [719, 348] width 1439 height 696
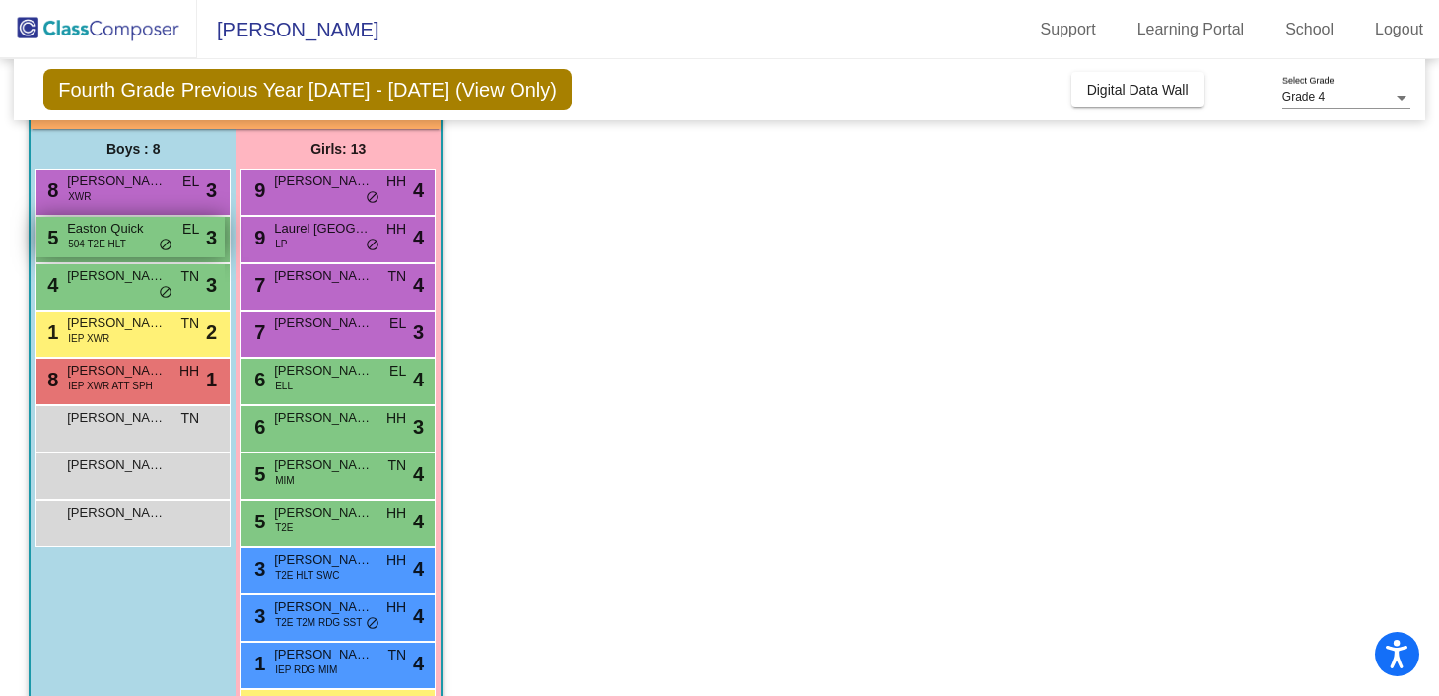
click at [163, 238] on span "do_not_disturb_alt" at bounding box center [166, 246] width 14 height 16
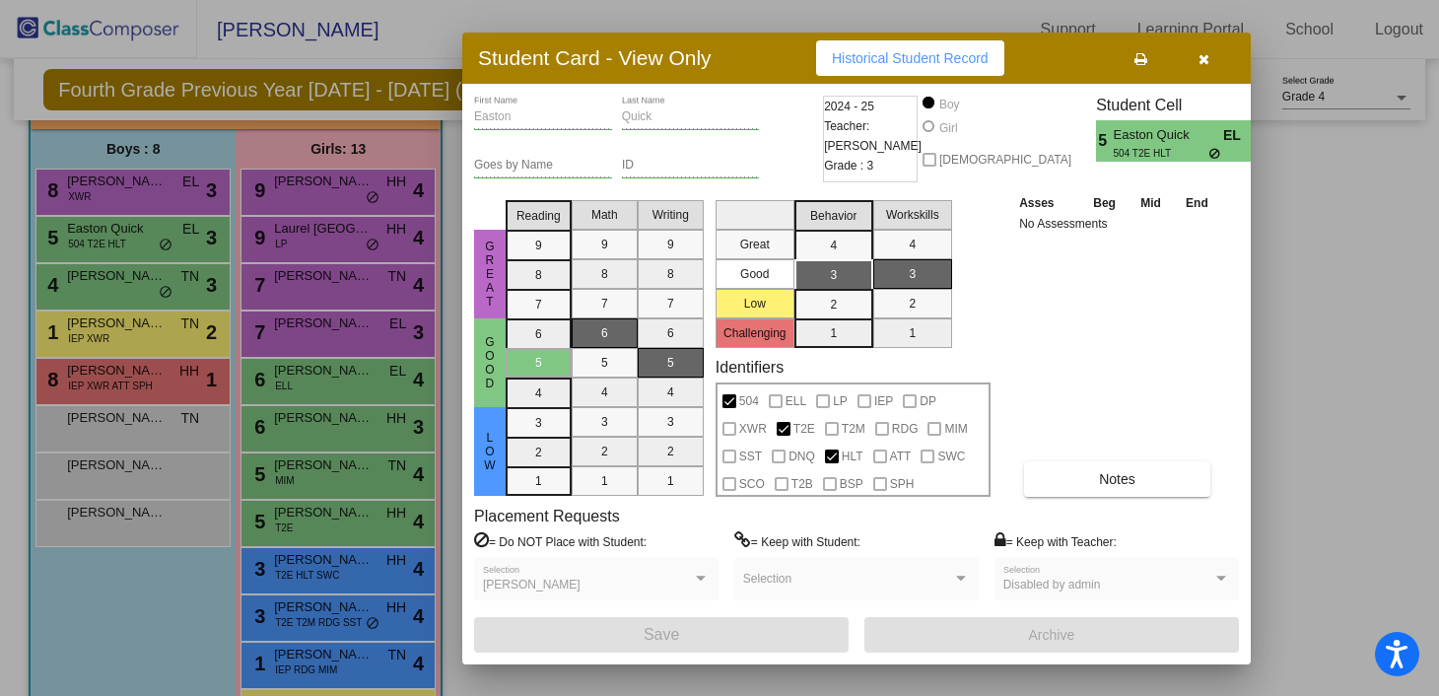
click at [404, 496] on div at bounding box center [719, 348] width 1439 height 696
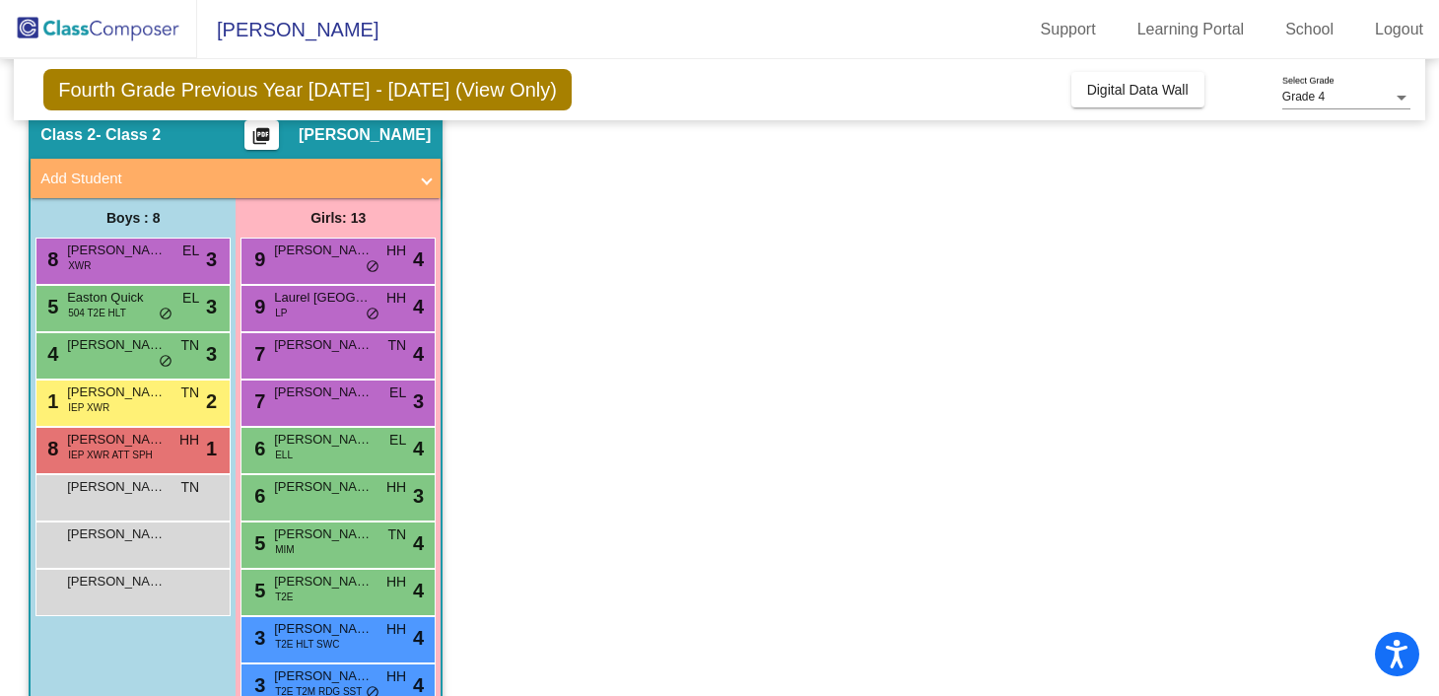
scroll to position [0, 0]
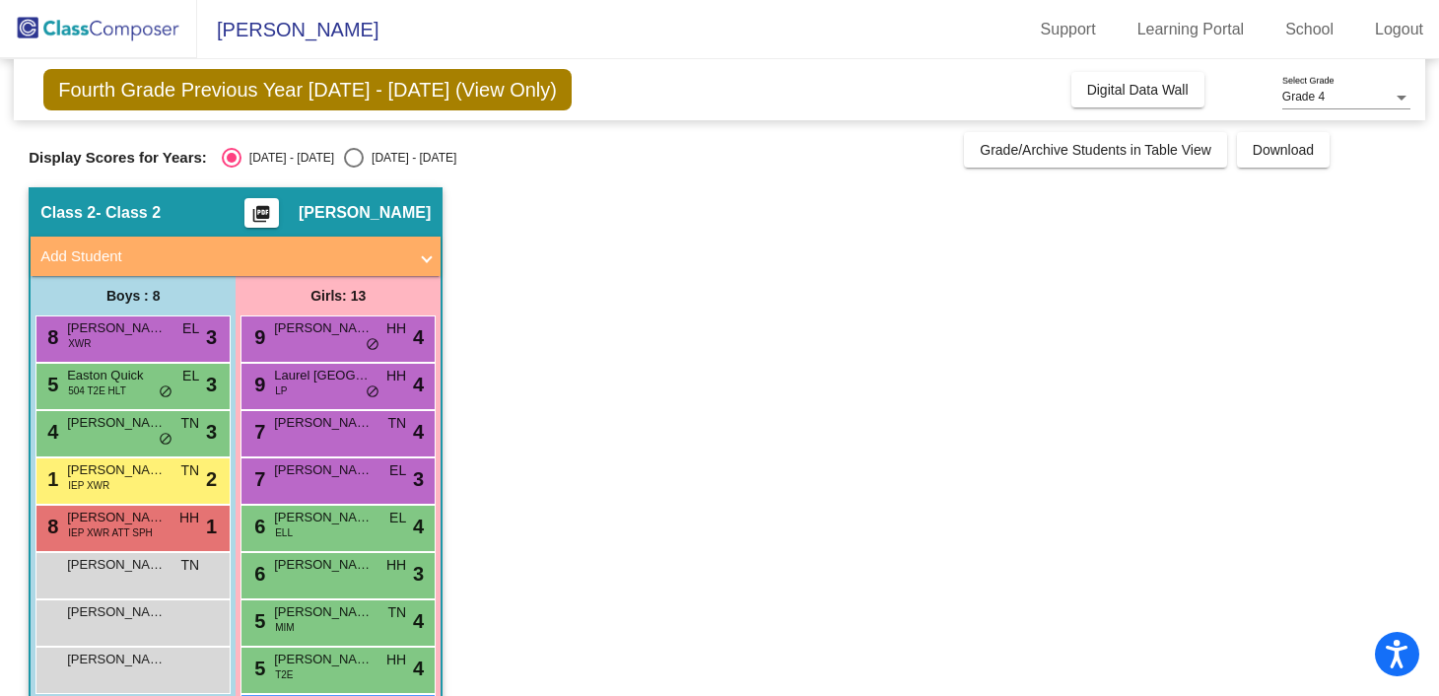
click at [408, 235] on div "Class 2 - Class 2 picture_as_pdf Jordan Wittman" at bounding box center [236, 212] width 410 height 47
click at [408, 244] on mat-expansion-panel-header "Add Student" at bounding box center [236, 256] width 410 height 39
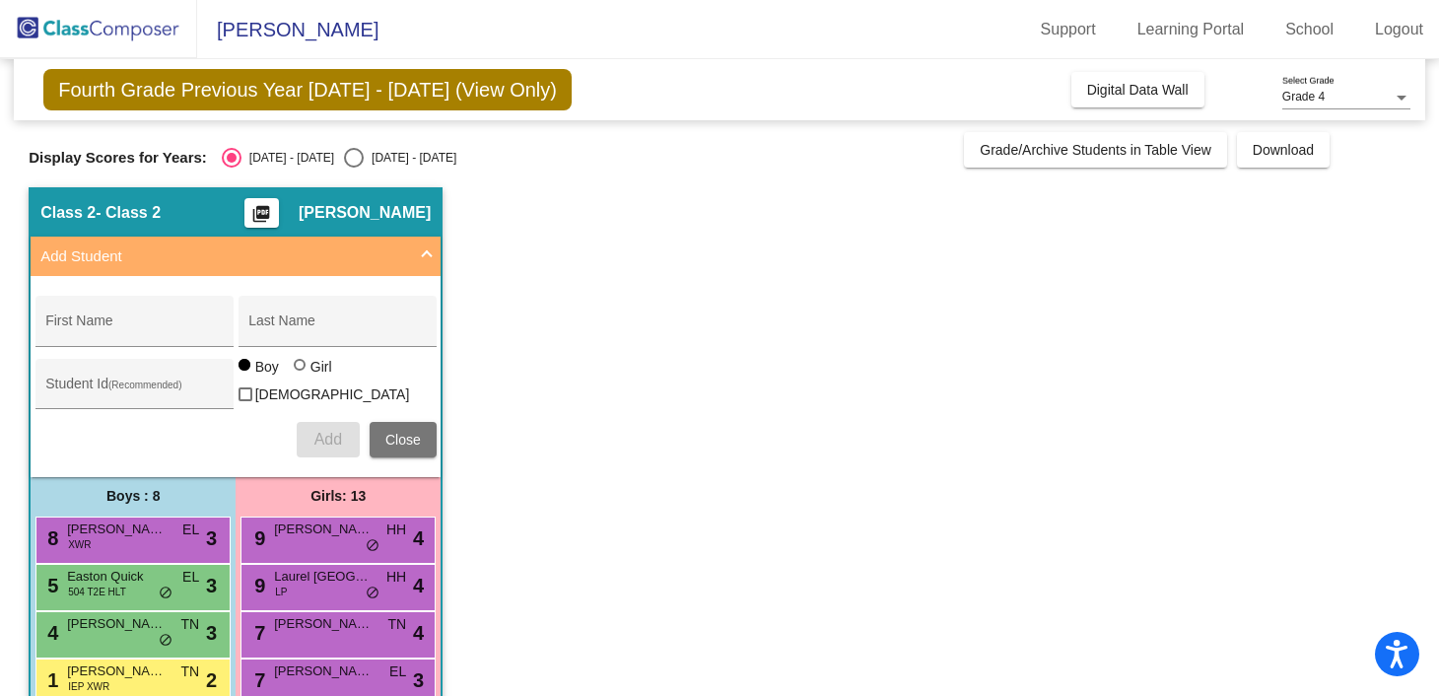
click at [408, 244] on mat-expansion-panel-header "Add Student" at bounding box center [236, 256] width 410 height 39
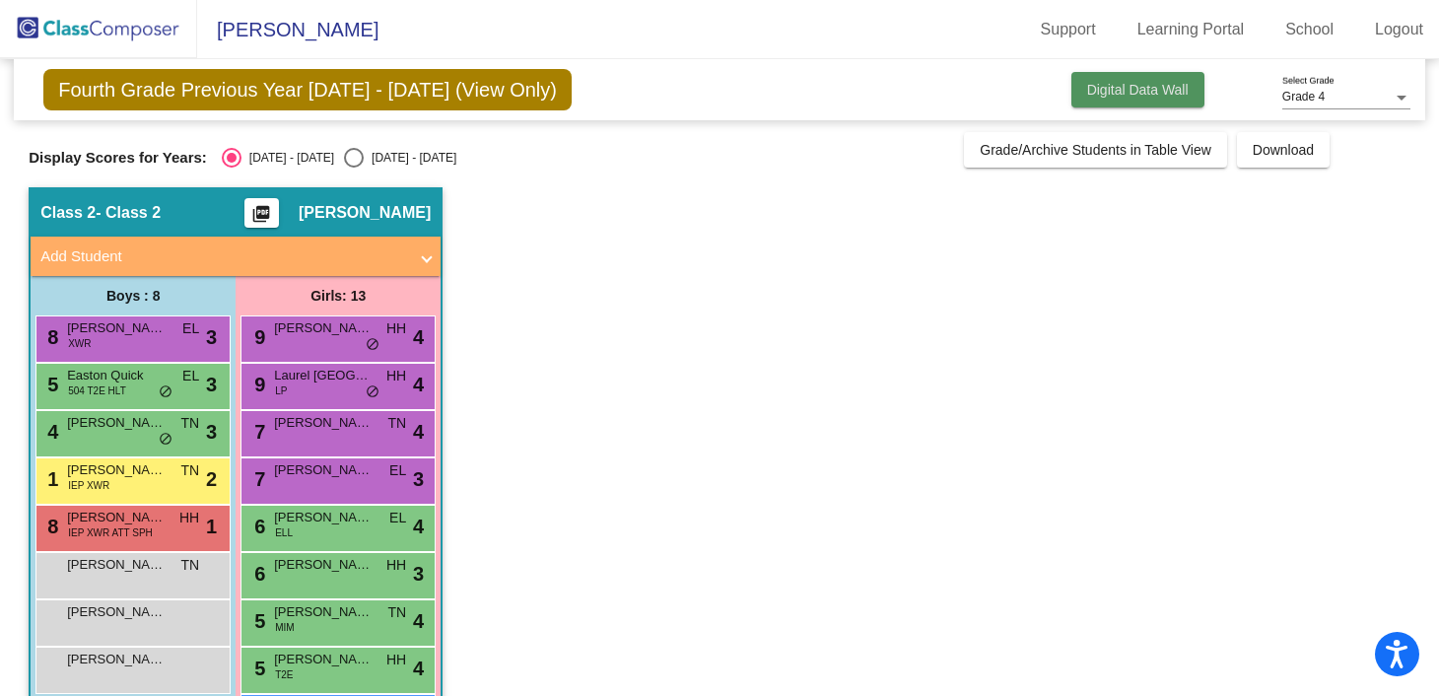
click at [1145, 104] on button "Digital Data Wall" at bounding box center [1138, 89] width 133 height 35
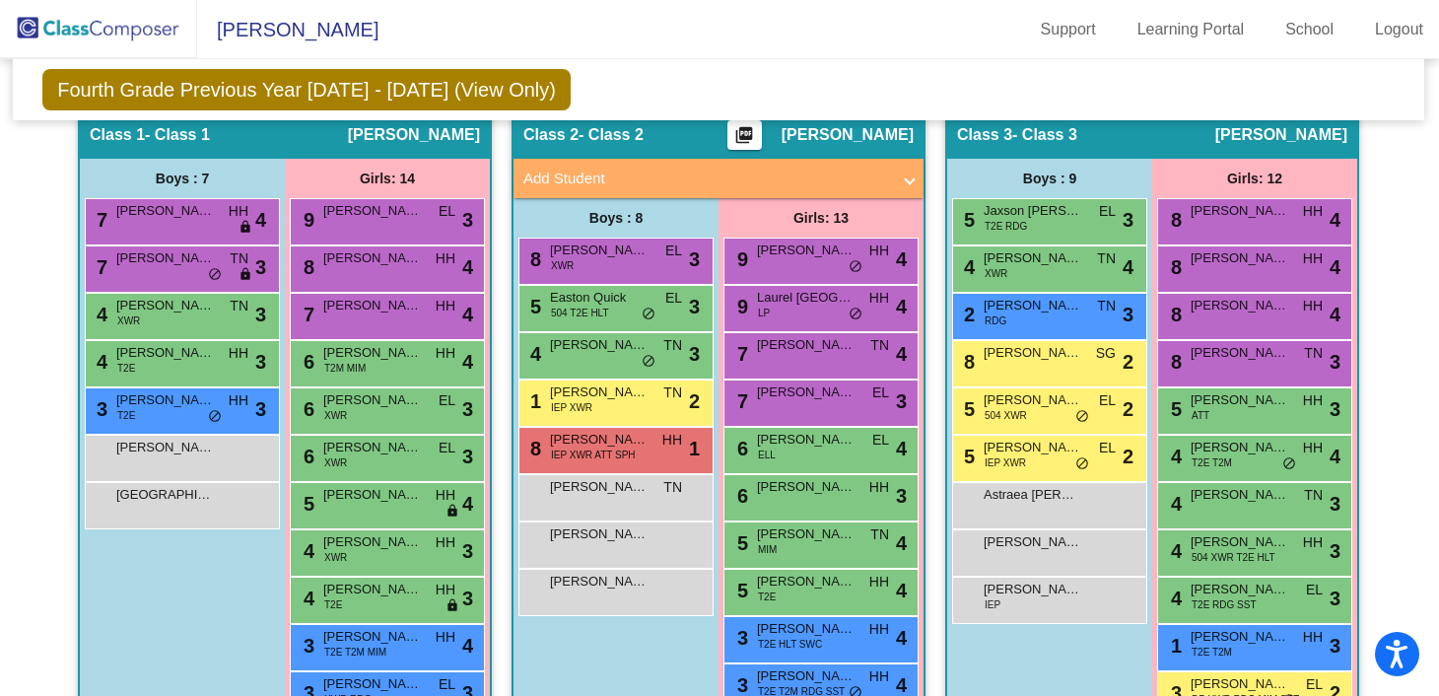
scroll to position [531, 1]
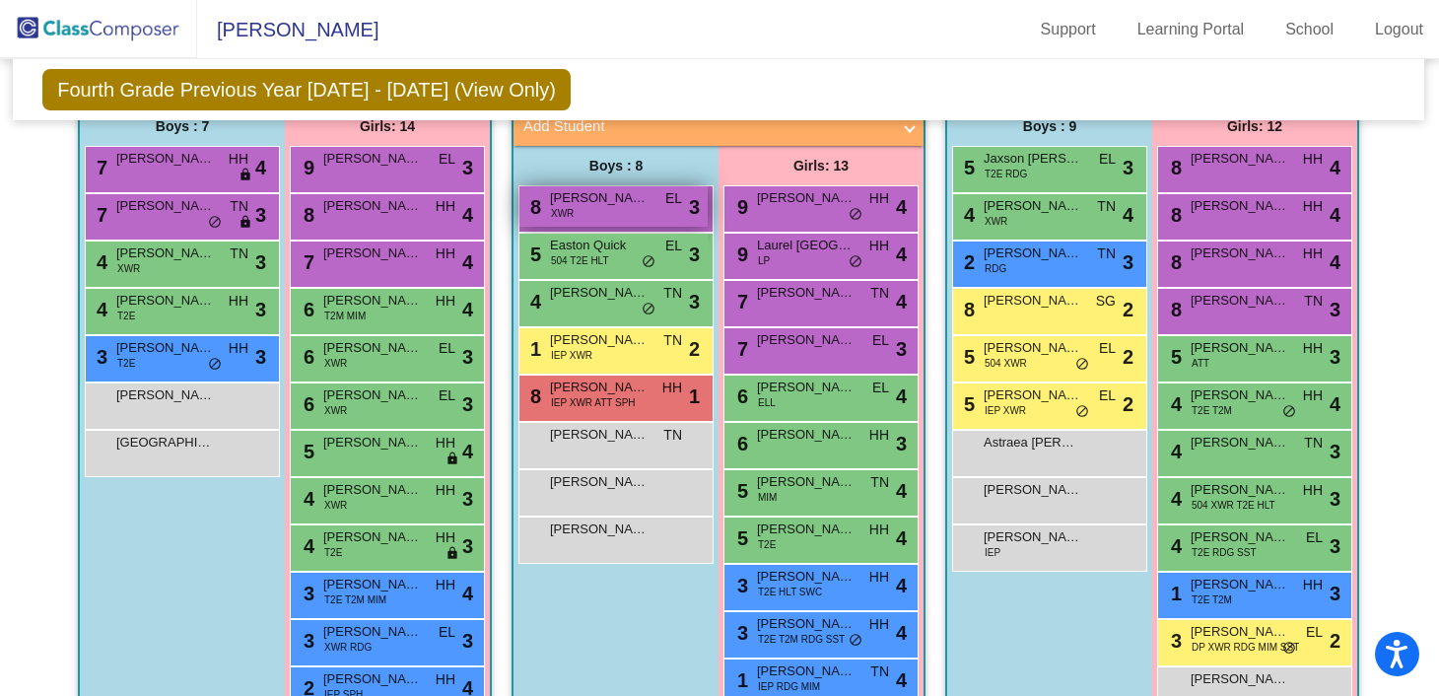
click at [611, 215] on div "8 Evan Trimble XWR EL lock do_not_disturb_alt 3" at bounding box center [614, 206] width 188 height 40
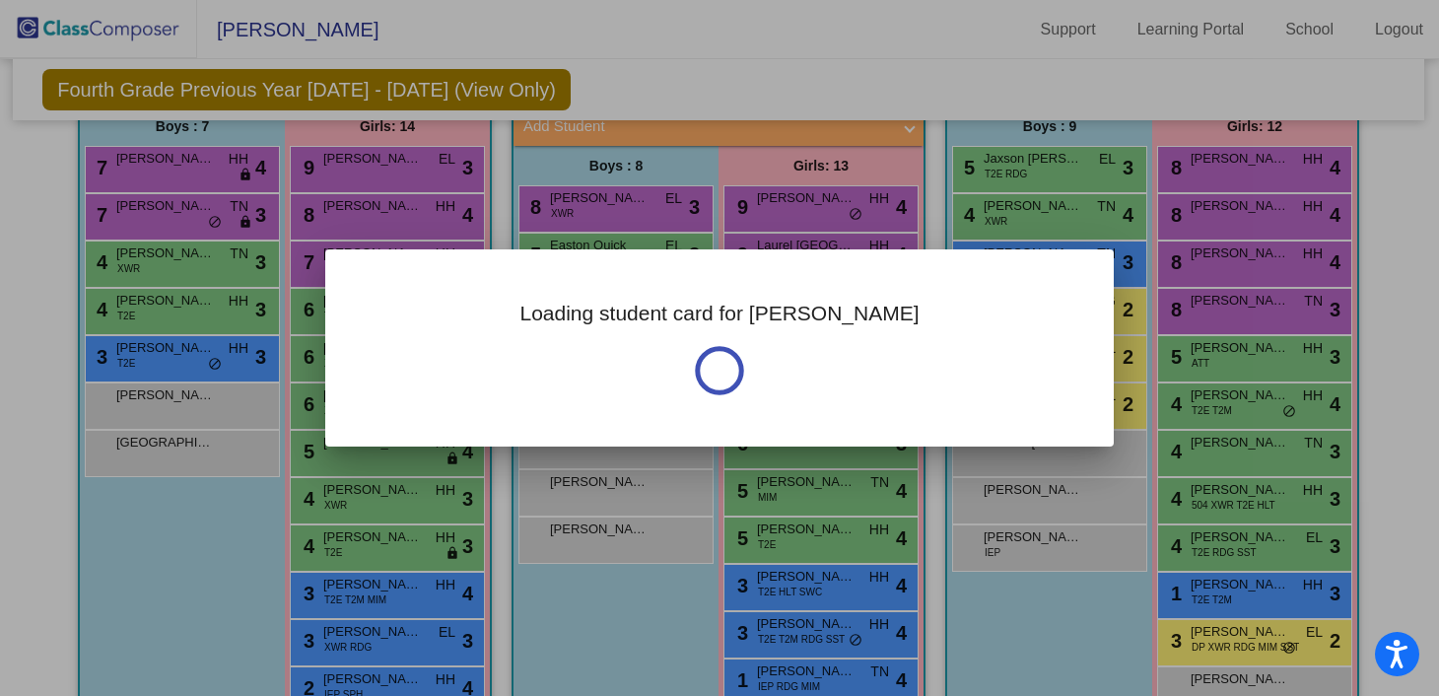
scroll to position [0, 0]
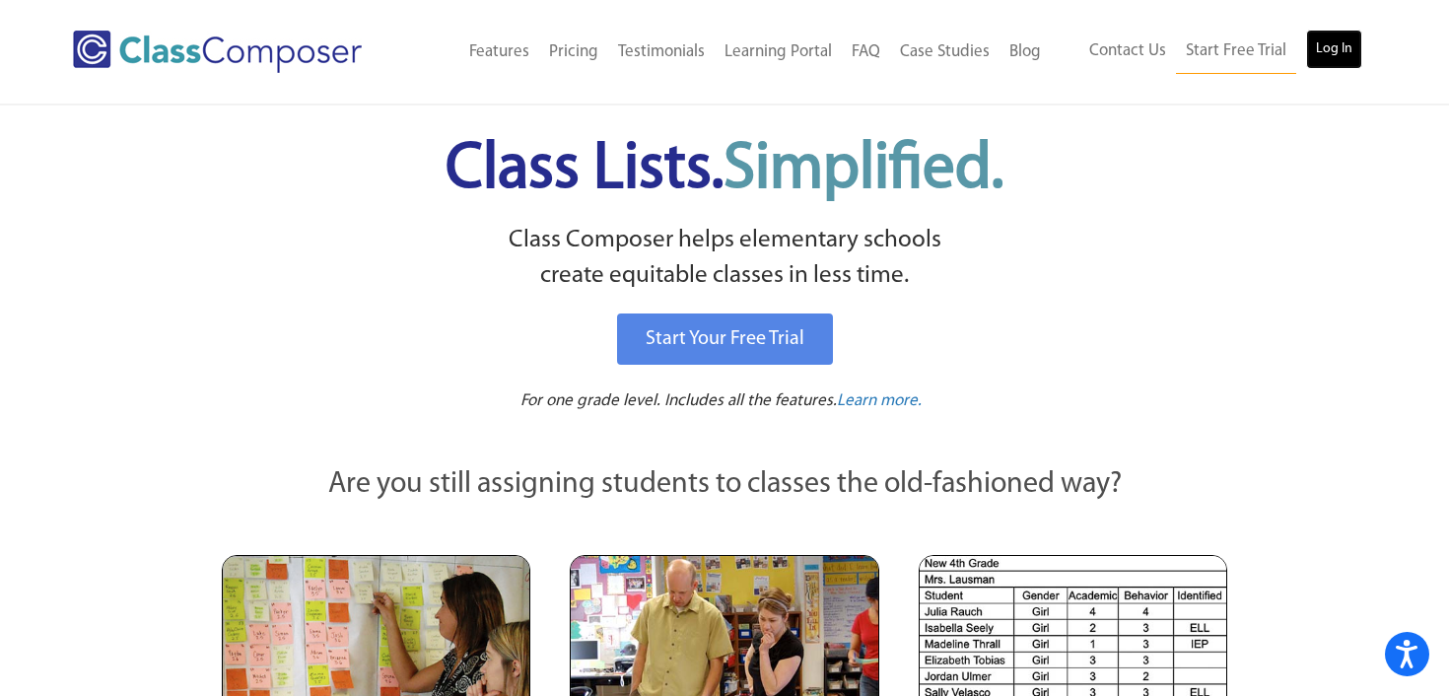
click at [1332, 39] on link "Log In" at bounding box center [1334, 49] width 56 height 39
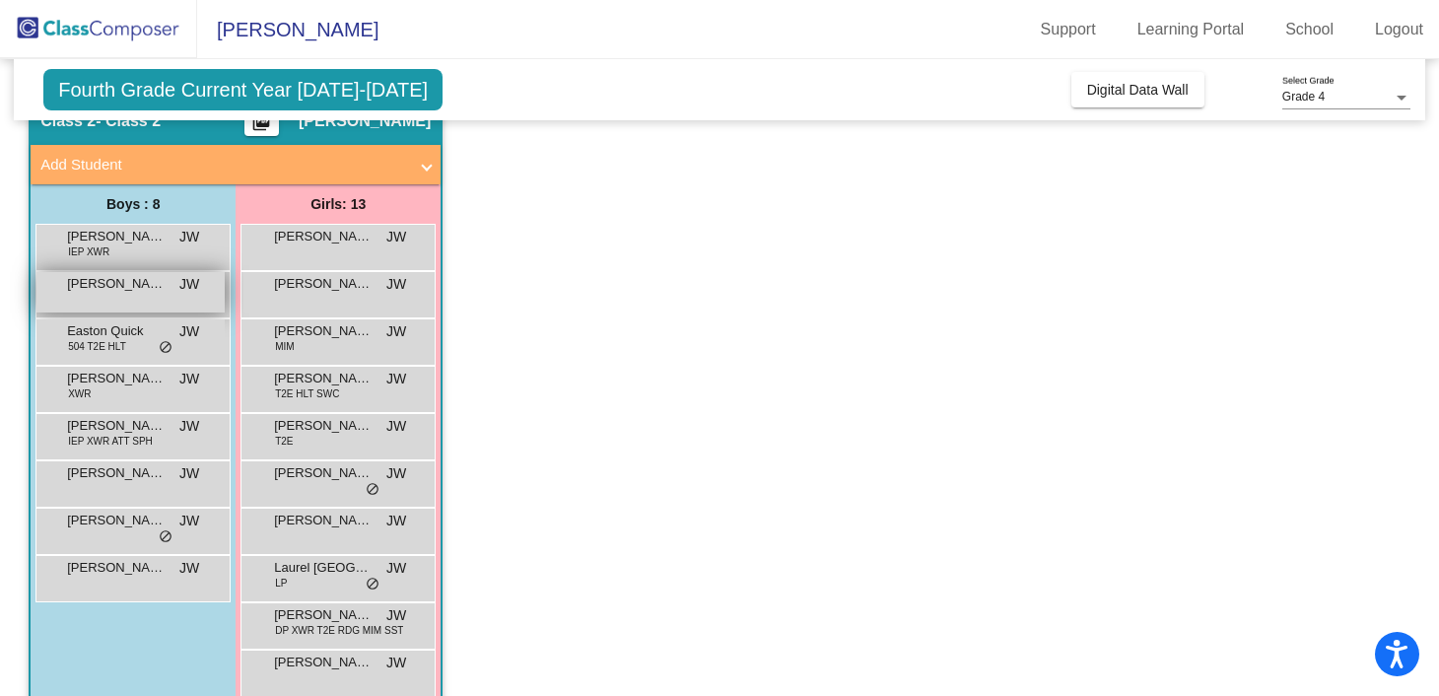
scroll to position [98, 0]
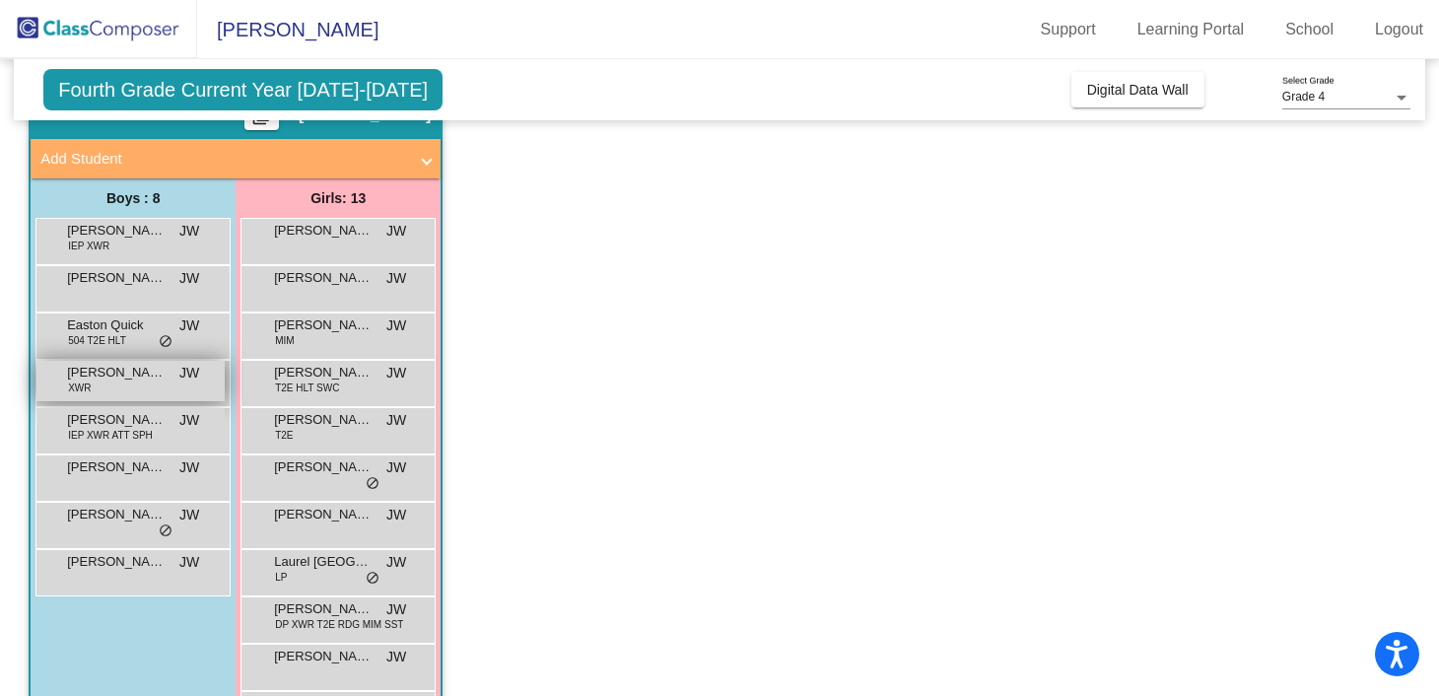
click at [145, 370] on span "Evan Trimble" at bounding box center [116, 373] width 99 height 20
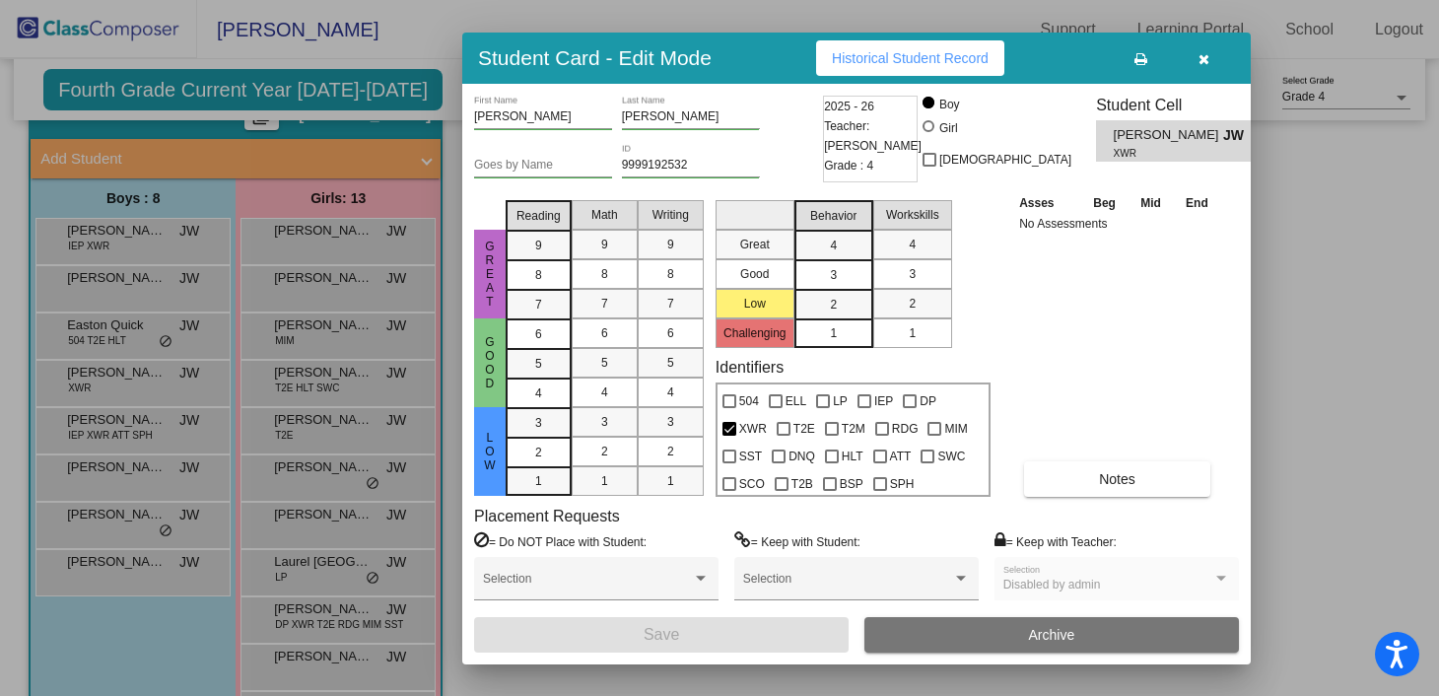
click at [1205, 65] on icon "button" at bounding box center [1204, 59] width 11 height 14
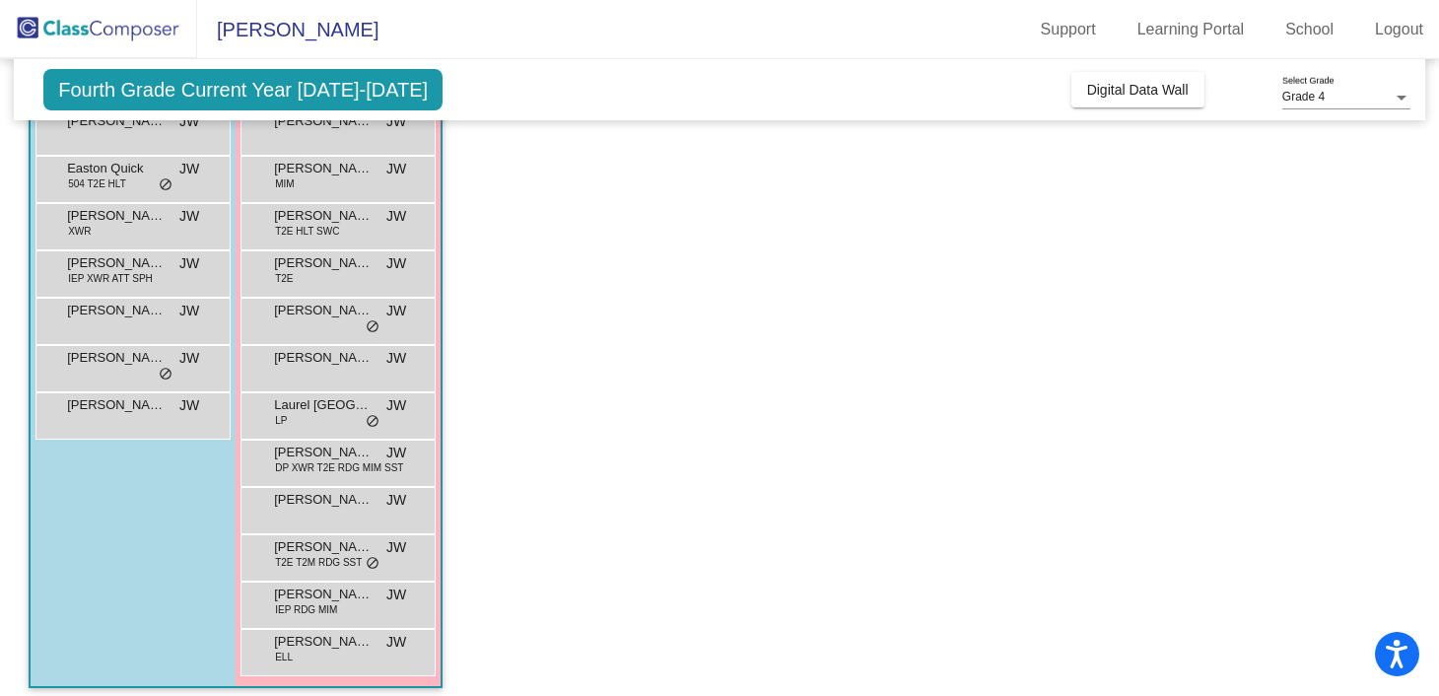
scroll to position [266, 0]
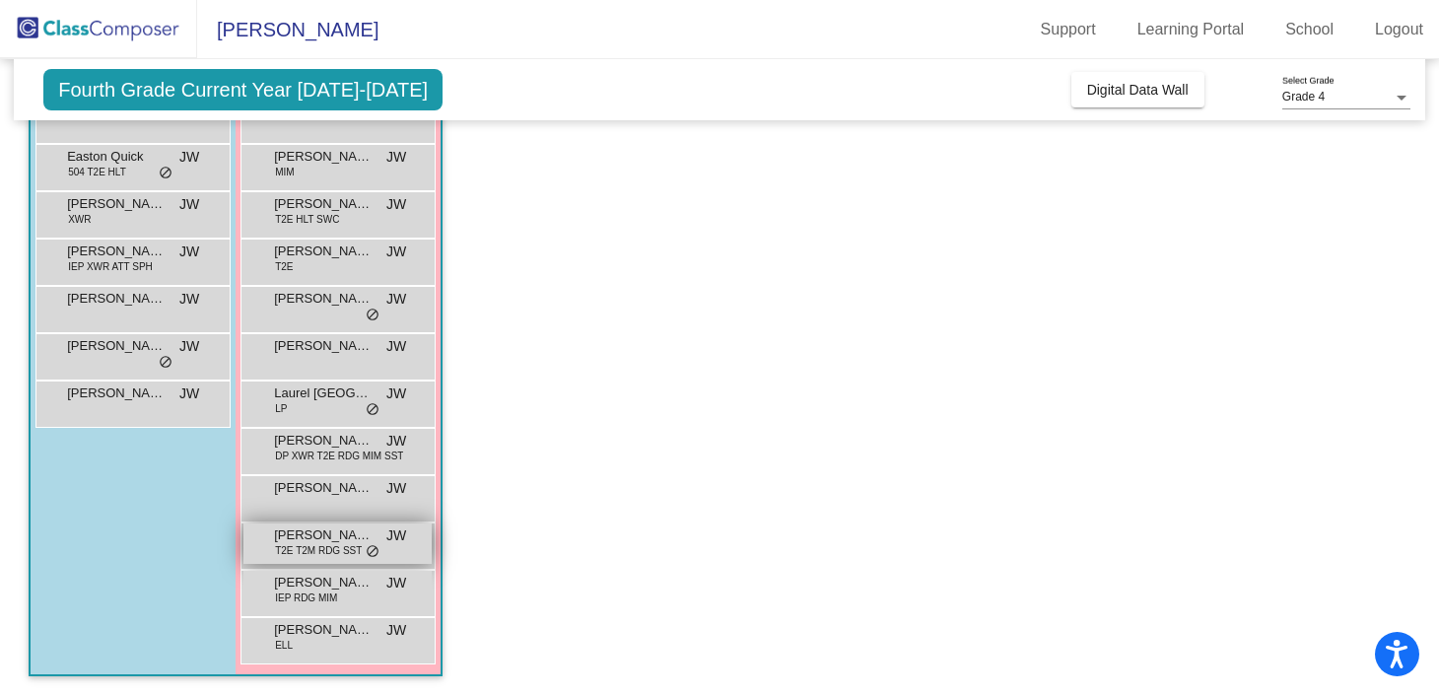
click at [378, 556] on span "do_not_disturb_alt" at bounding box center [373, 552] width 14 height 16
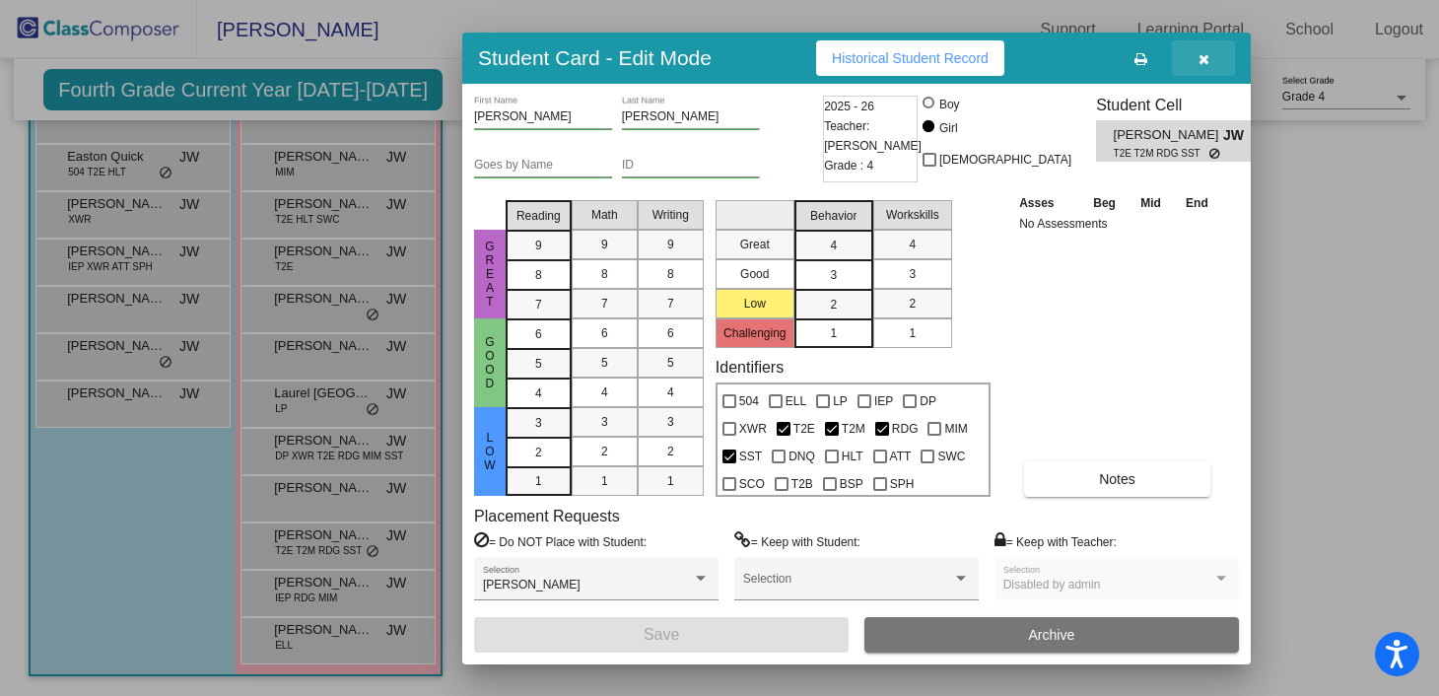
click at [1203, 59] on icon "button" at bounding box center [1204, 59] width 11 height 14
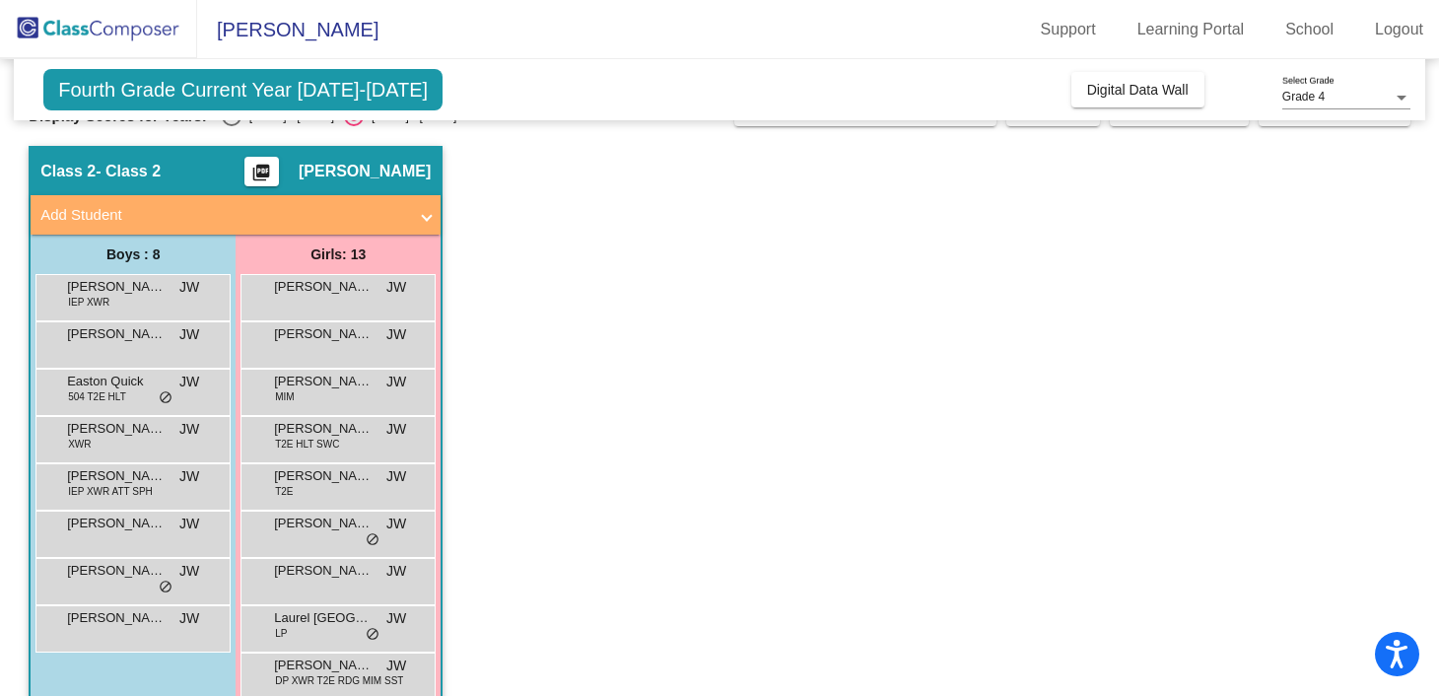
scroll to position [0, 0]
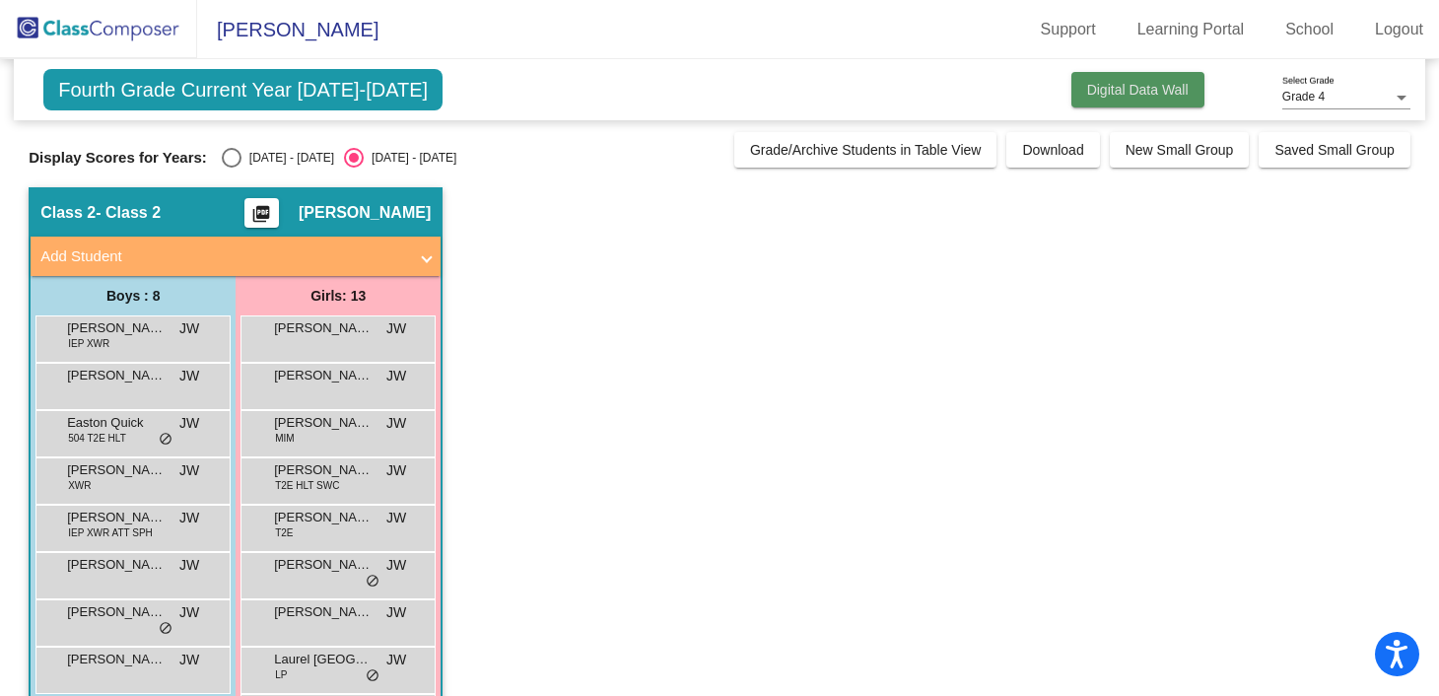
click at [1073, 79] on button "Digital Data Wall" at bounding box center [1138, 89] width 133 height 35
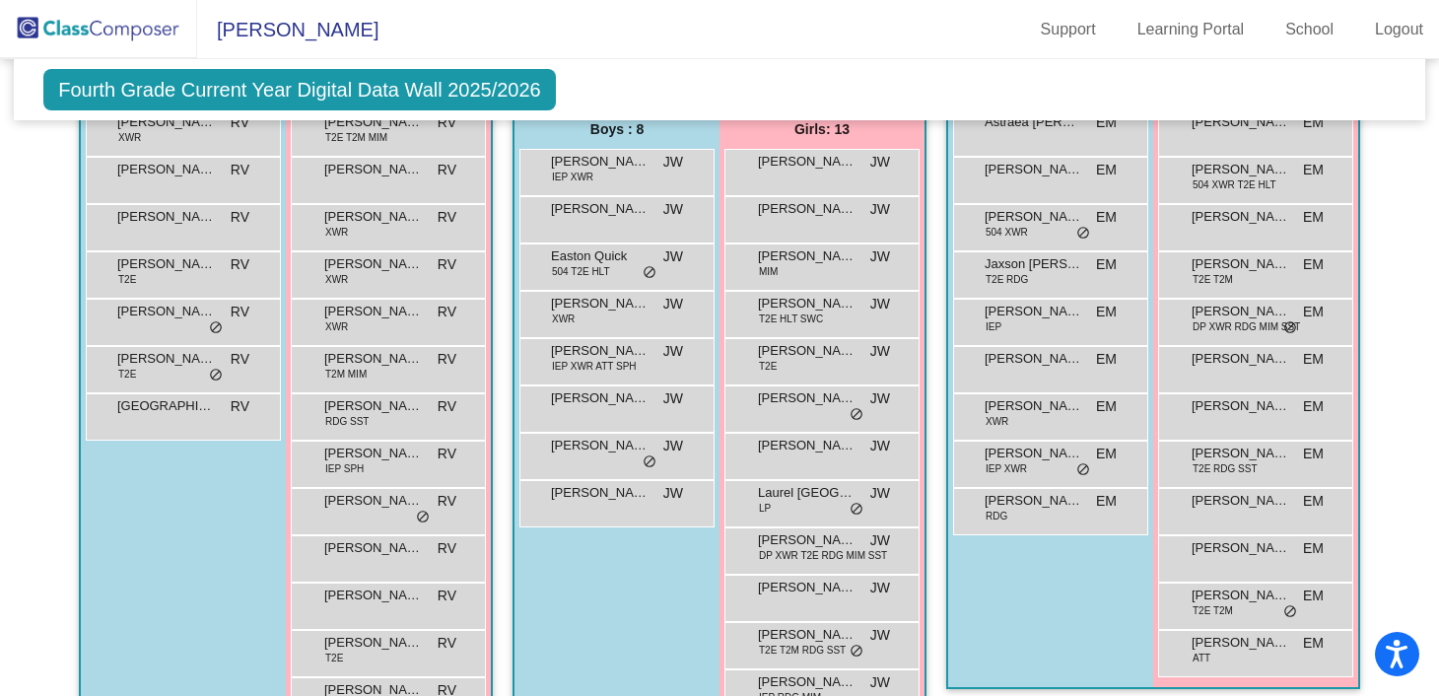
scroll to position [601, 0]
